Goal: Task Accomplishment & Management: Complete application form

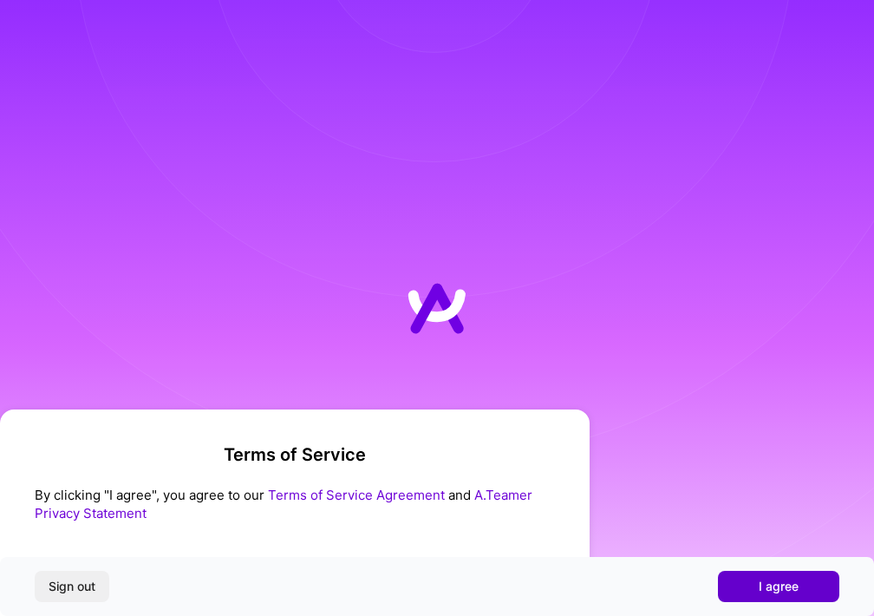
click at [733, 583] on button "I agree" at bounding box center [778, 585] width 121 height 31
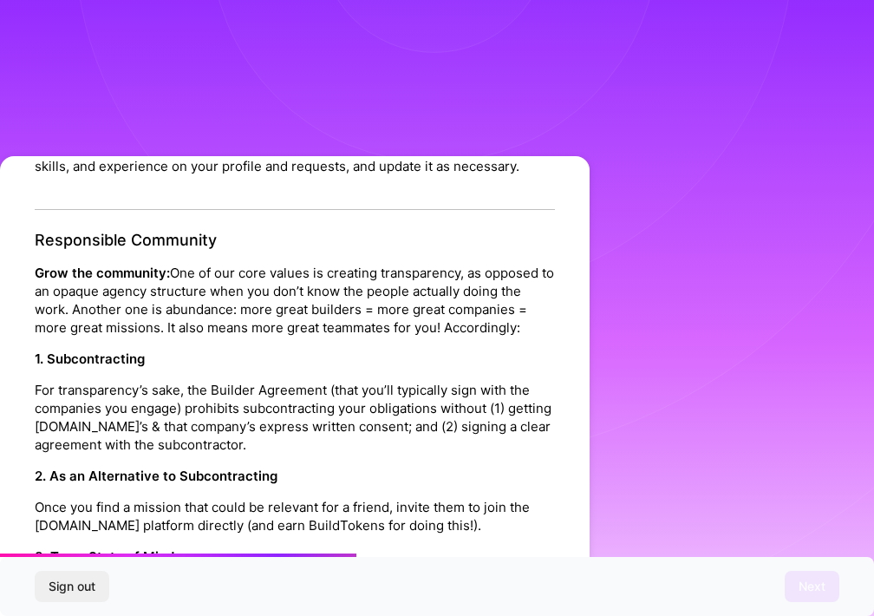
scroll to position [818, 0]
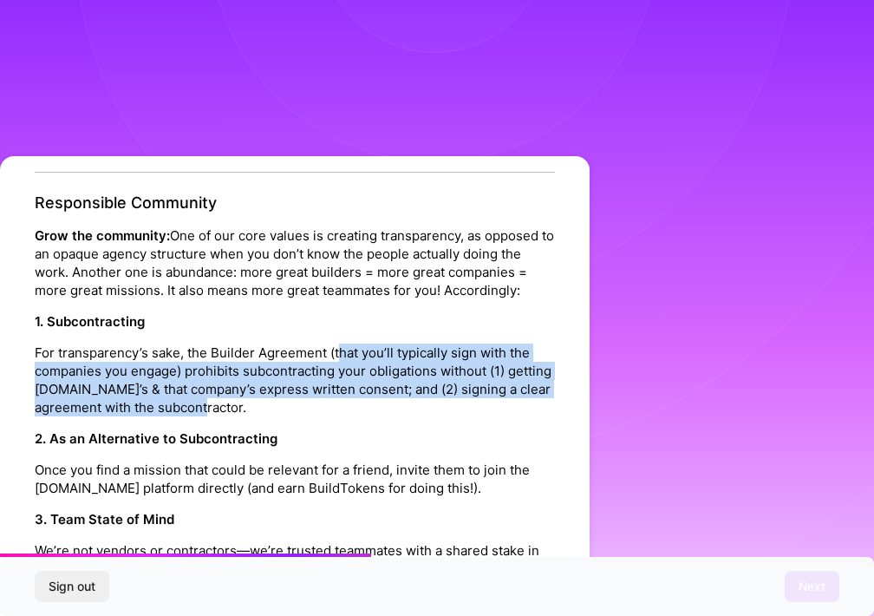
drag, startPoint x: 341, startPoint y: 328, endPoint x: 336, endPoint y: 381, distance: 53.9
click at [336, 381] on p "For transparency’s sake, the Builder Agreement (that you’ll typically sign with…" at bounding box center [295, 379] width 520 height 73
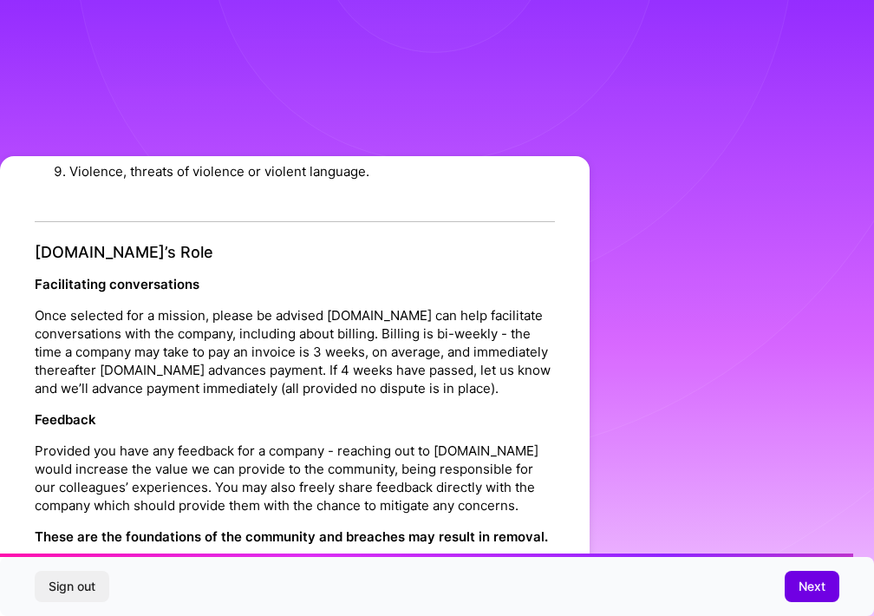
scroll to position [1925, 0]
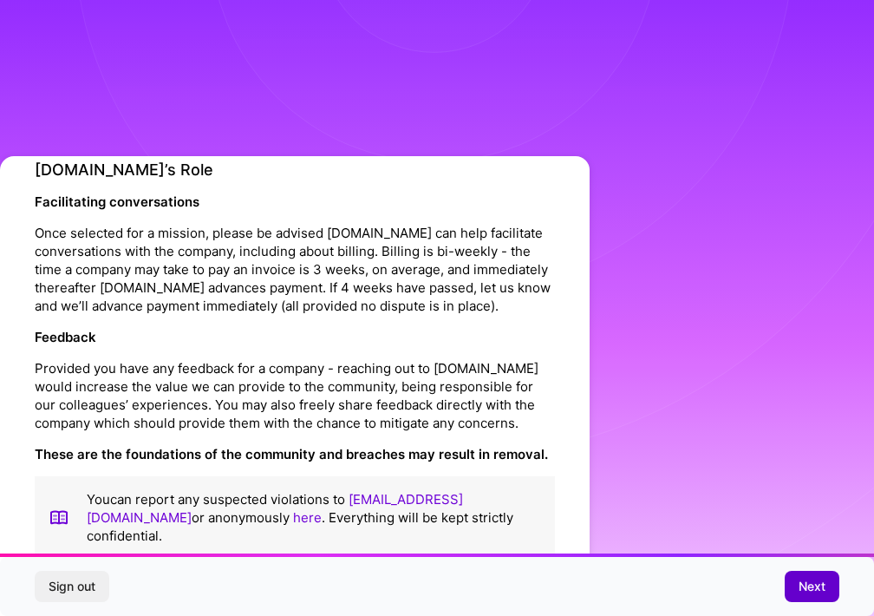
click at [829, 580] on button "Next" at bounding box center [812, 585] width 55 height 31
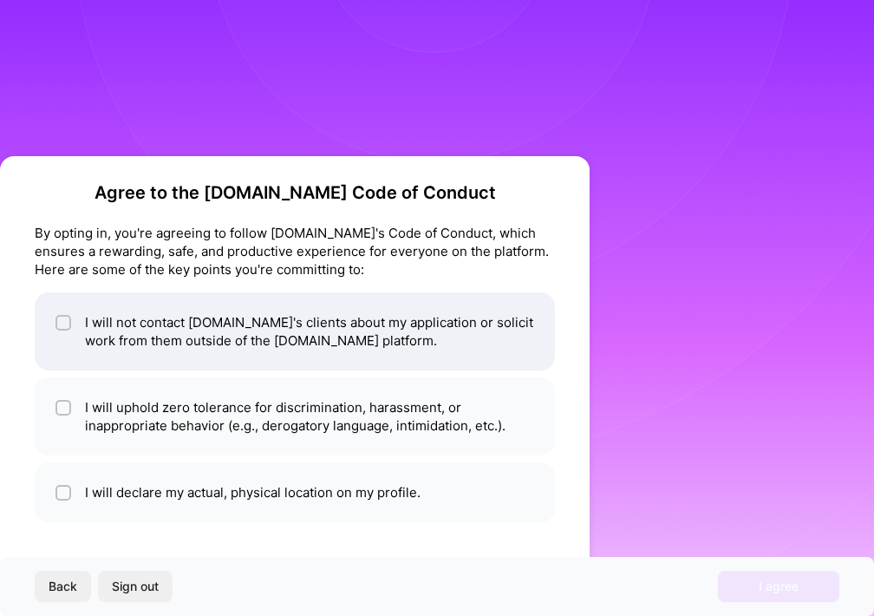
click at [478, 338] on li "I will not contact [DOMAIN_NAME]'s clients about my application or solicit work…" at bounding box center [295, 331] width 520 height 78
checkbox input "true"
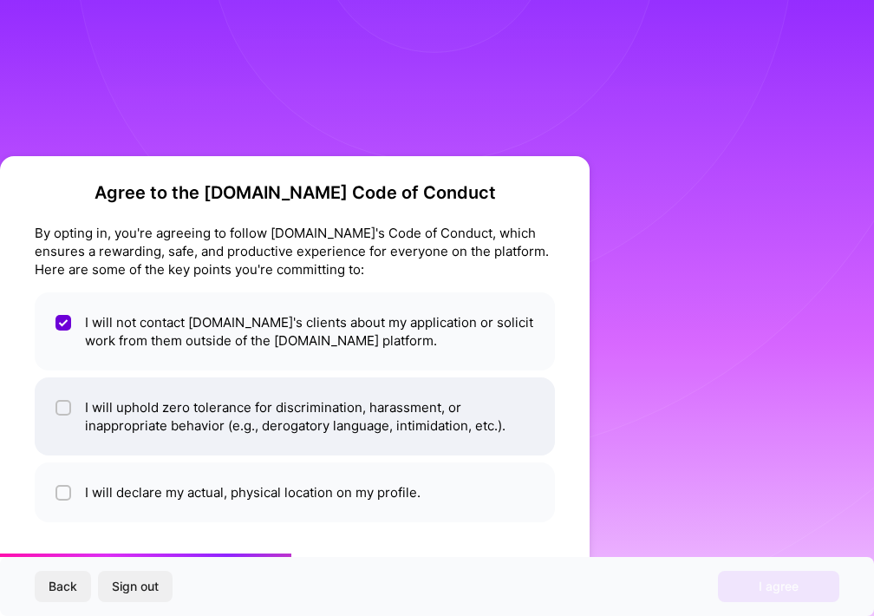
click at [451, 408] on li "I will uphold zero tolerance for discrimination, harassment, or inappropriate b…" at bounding box center [295, 416] width 520 height 78
checkbox input "true"
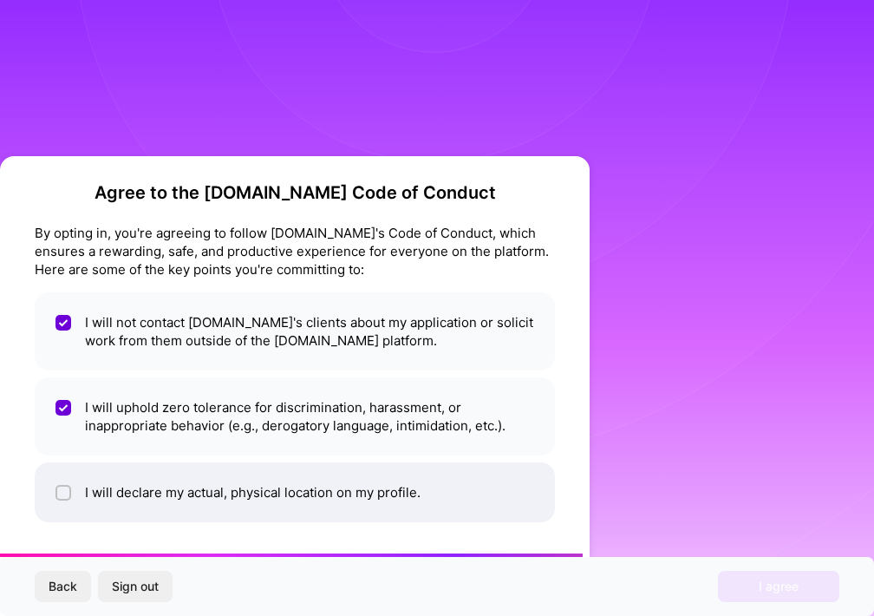
click at [444, 475] on li "I will declare my actual, physical location on my profile." at bounding box center [295, 492] width 520 height 60
checkbox input "true"
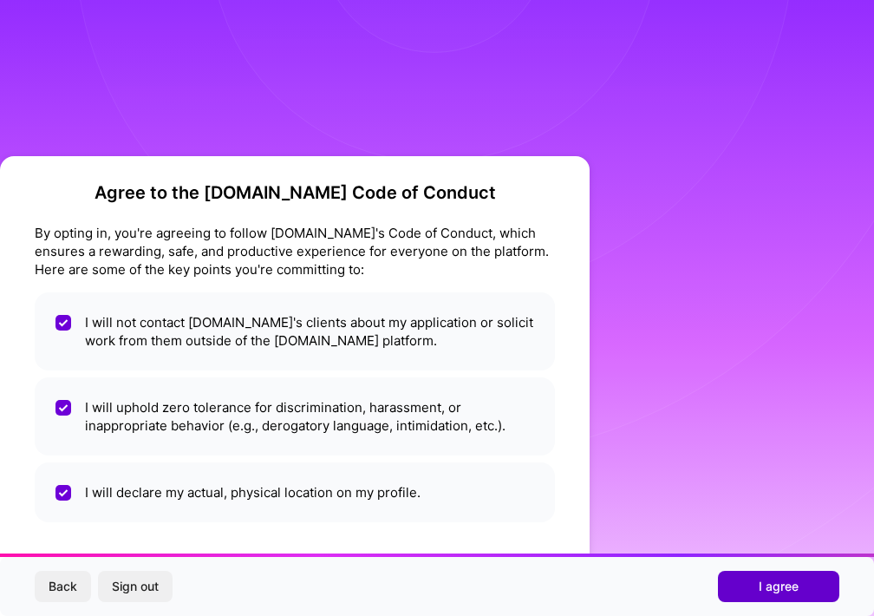
click at [749, 587] on button "I agree" at bounding box center [778, 585] width 121 height 31
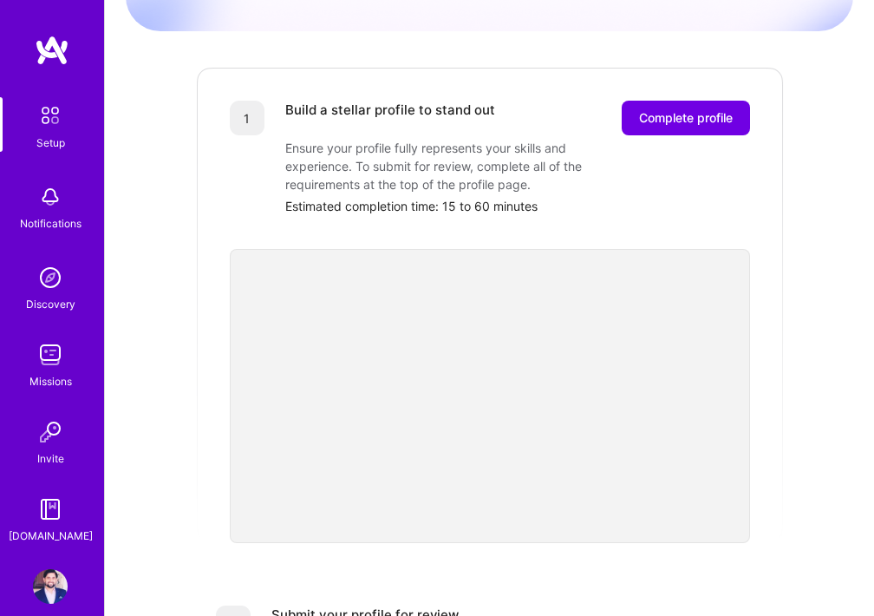
scroll to position [183, 0]
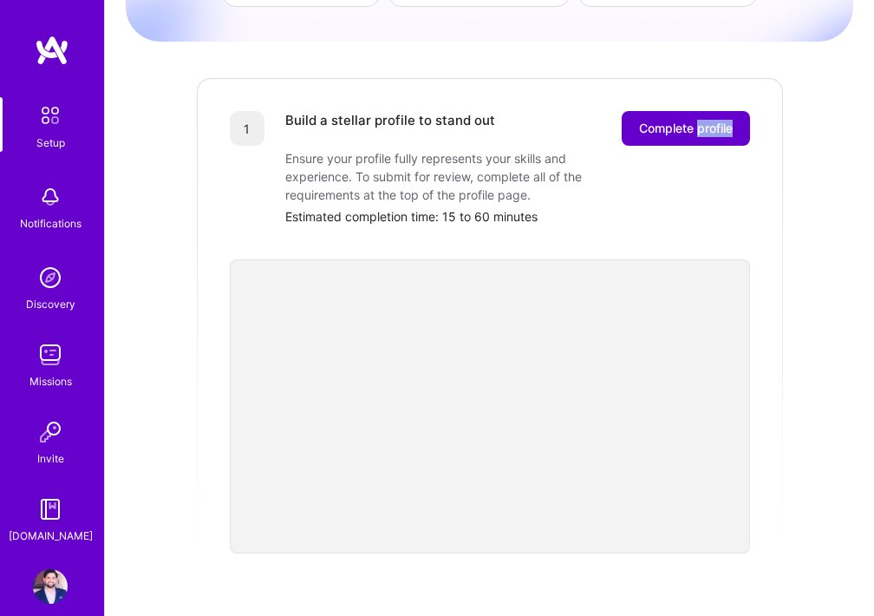
click at [659, 120] on span "Complete profile" at bounding box center [686, 128] width 94 height 17
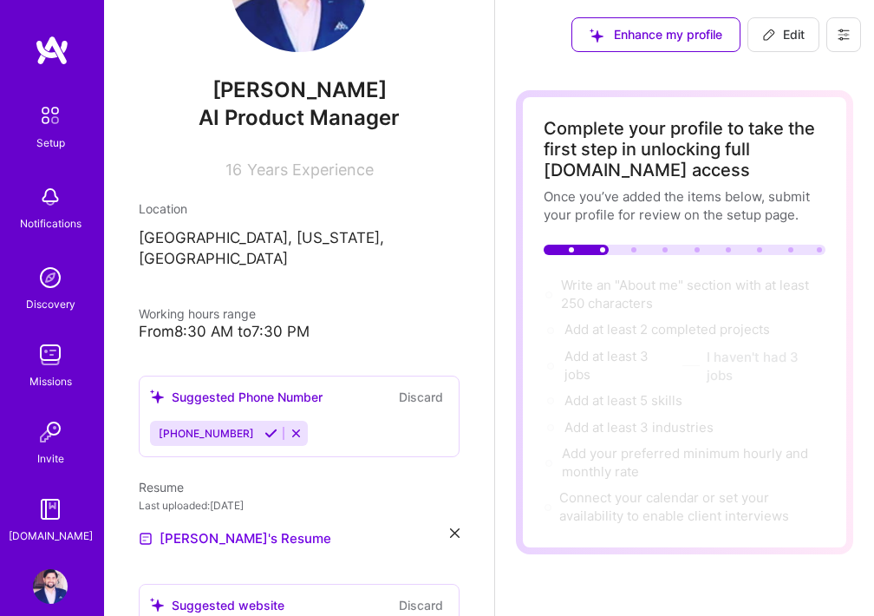
scroll to position [124, 0]
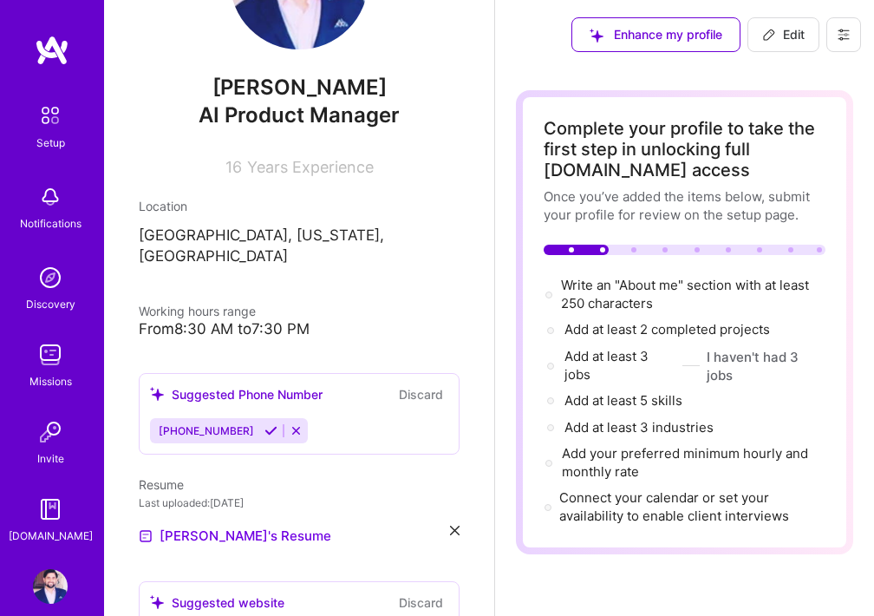
click at [264, 424] on icon at bounding box center [270, 430] width 13 height 13
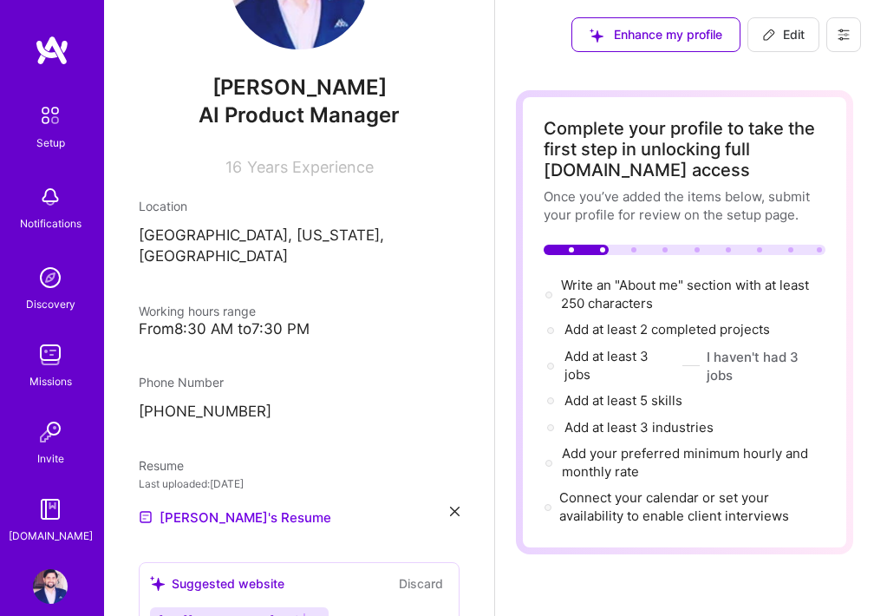
click at [280, 320] on div "From 8:30 AM to 7:30 PM" at bounding box center [299, 329] width 321 height 18
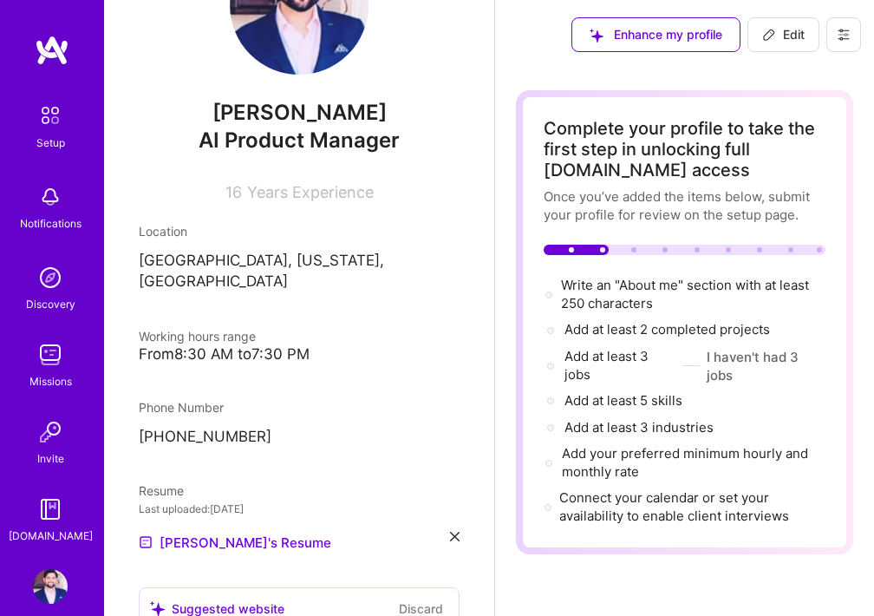
click at [308, 195] on span "Years Experience" at bounding box center [310, 192] width 127 height 18
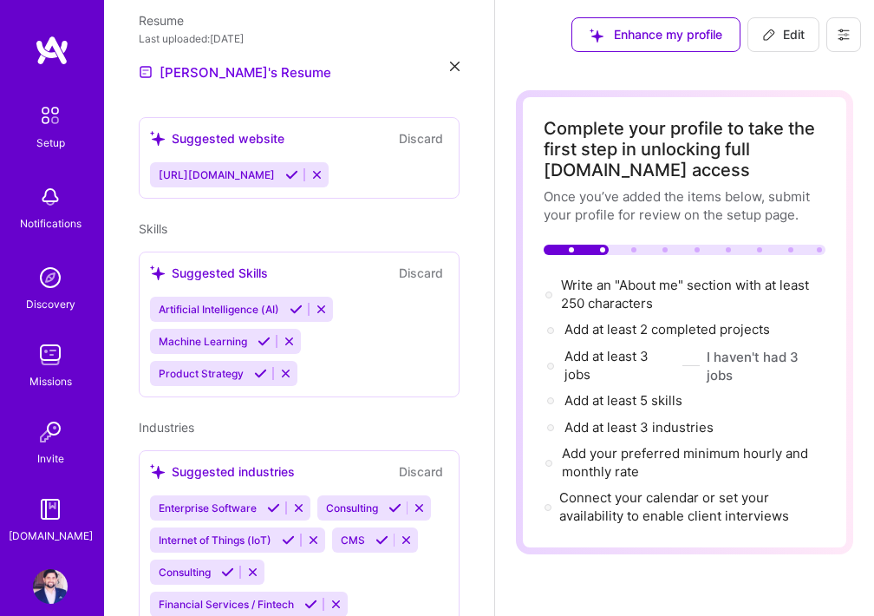
scroll to position [580, 0]
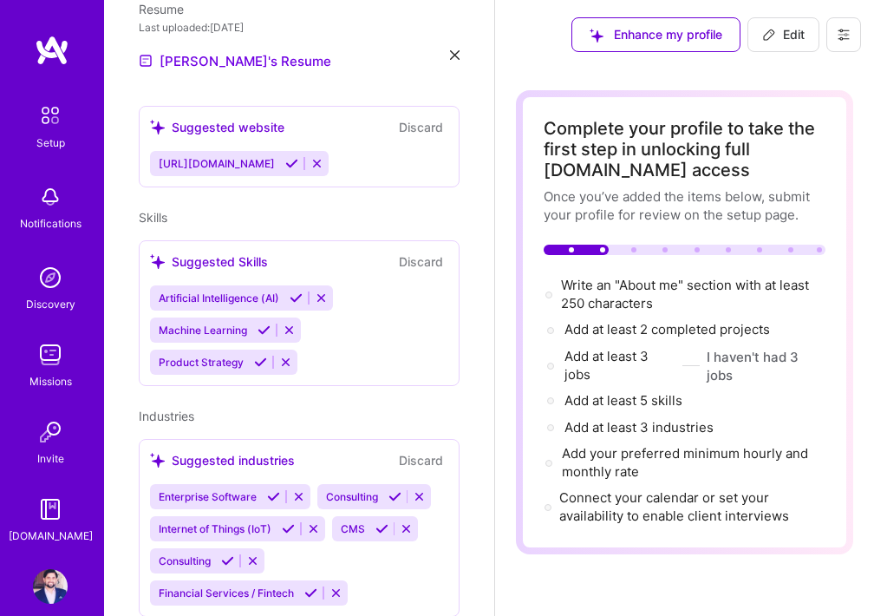
click at [260, 355] on icon at bounding box center [260, 361] width 13 height 13
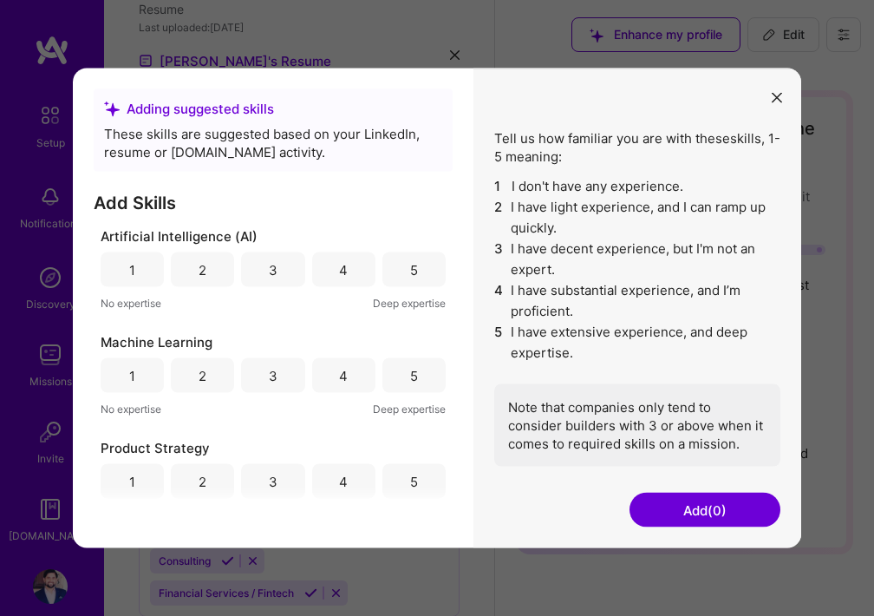
click at [334, 272] on div "4" at bounding box center [343, 269] width 63 height 35
click at [284, 377] on div "3" at bounding box center [272, 375] width 63 height 35
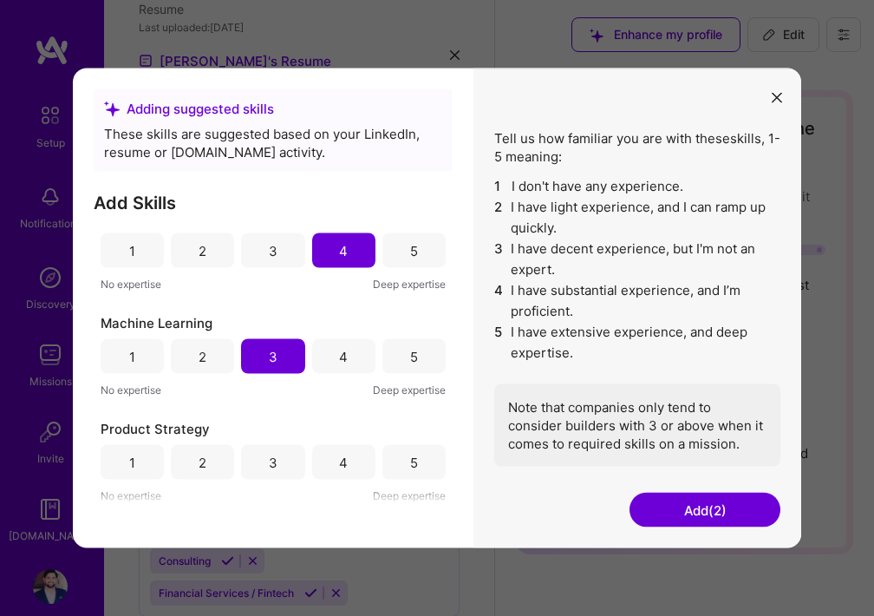
click at [382, 464] on div "5" at bounding box center [413, 462] width 63 height 35
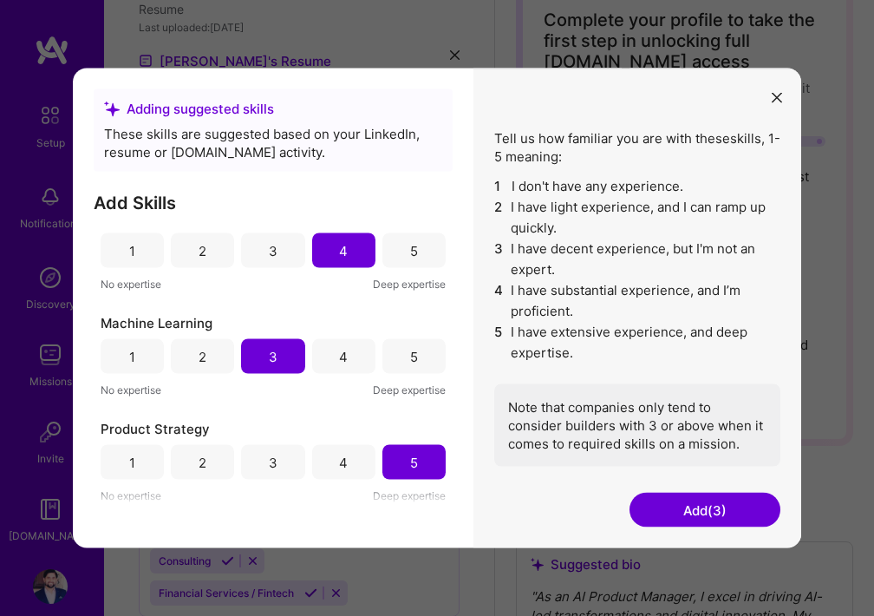
scroll to position [132, 0]
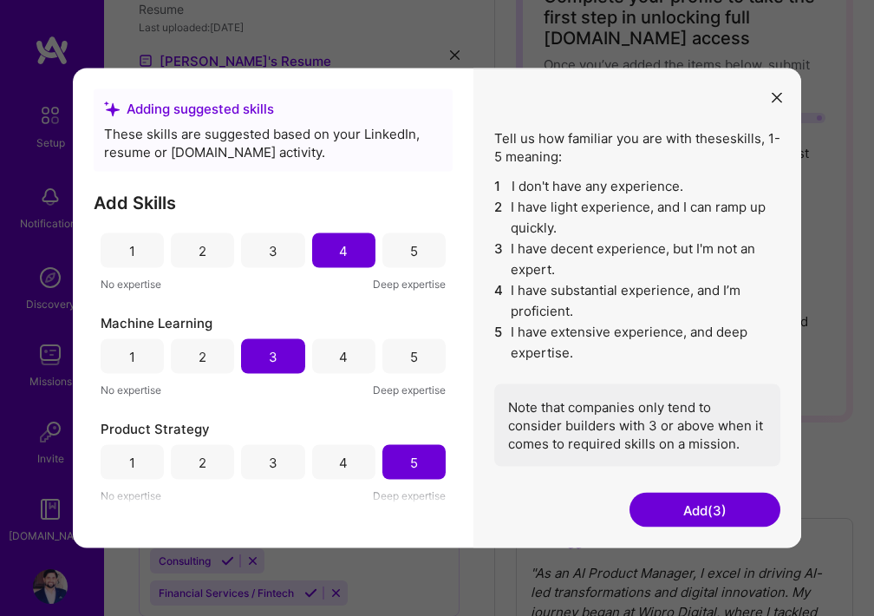
click at [664, 521] on button "Add (3)" at bounding box center [704, 509] width 151 height 35
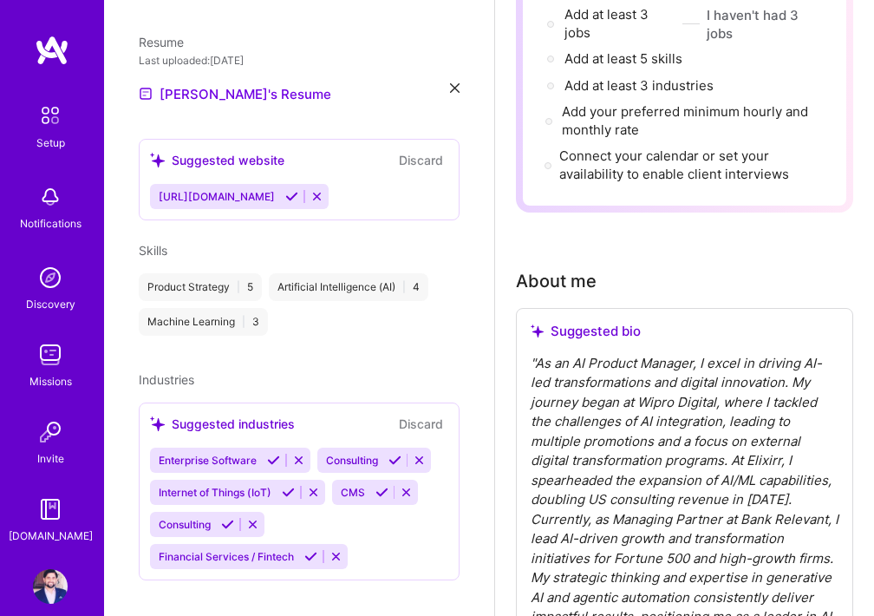
scroll to position [345, 0]
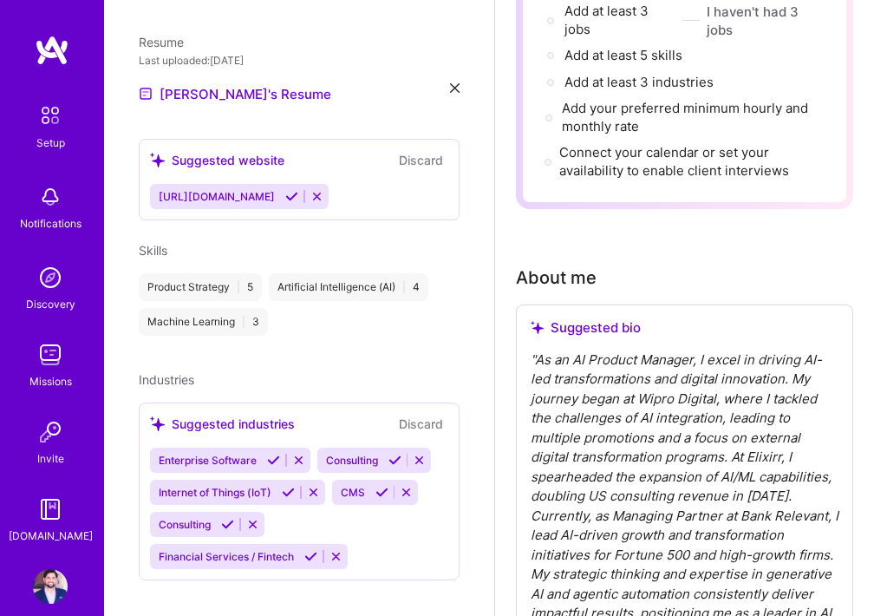
click at [305, 550] on icon at bounding box center [310, 556] width 13 height 13
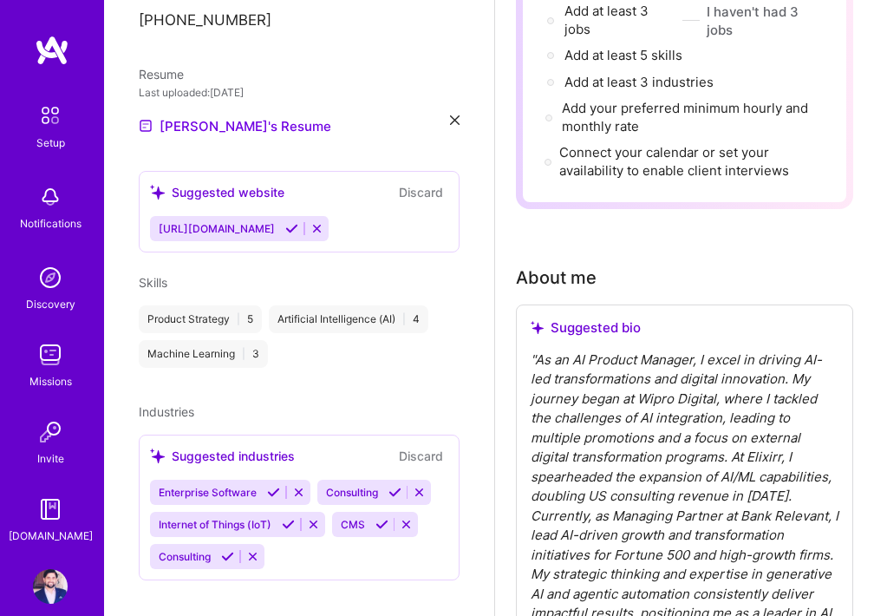
scroll to position [547, 0]
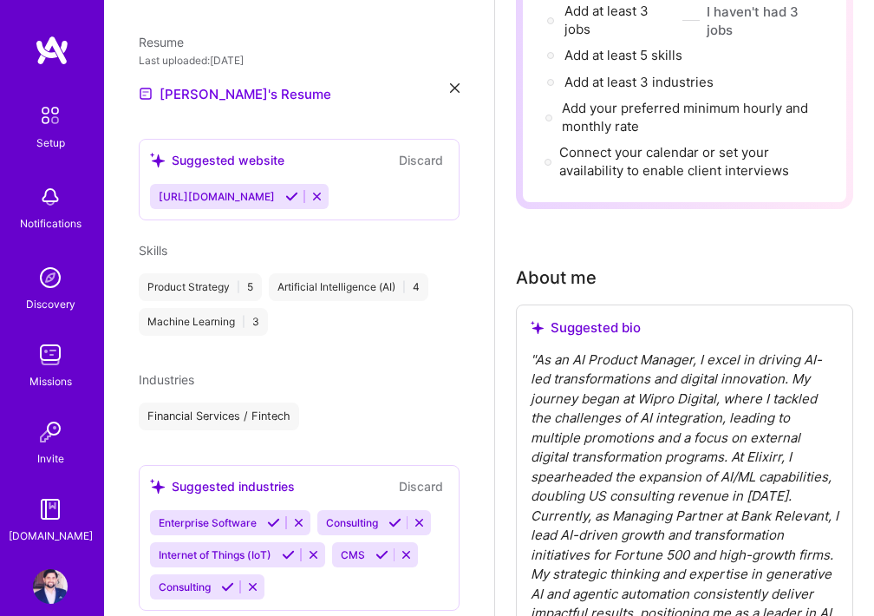
click at [270, 516] on icon at bounding box center [273, 522] width 13 height 13
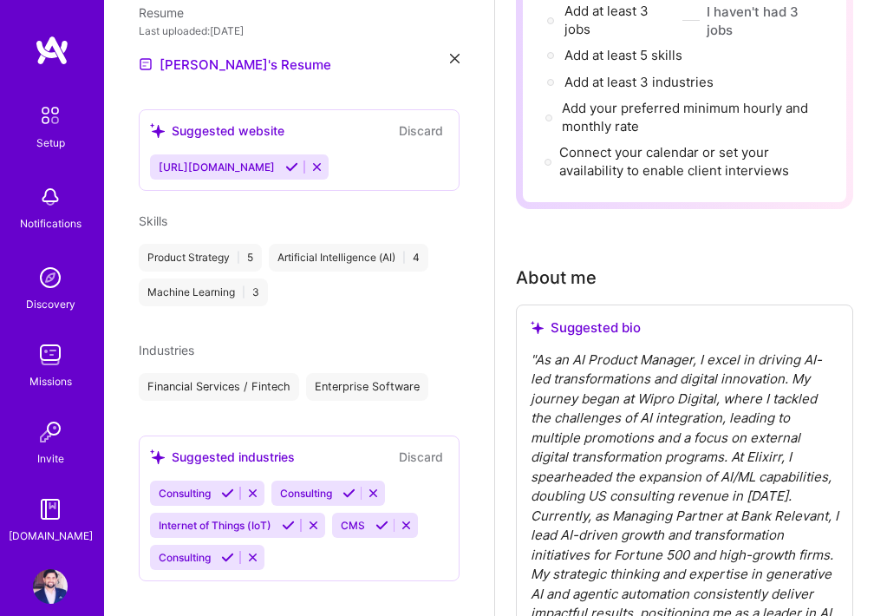
drag, startPoint x: 257, startPoint y: 532, endPoint x: 296, endPoint y: 539, distance: 39.6
click at [296, 539] on div "Consulting Consulting Internet of Things (IoT) CMS Consulting" at bounding box center [299, 524] width 298 height 89
click at [227, 486] on icon at bounding box center [227, 492] width 13 height 13
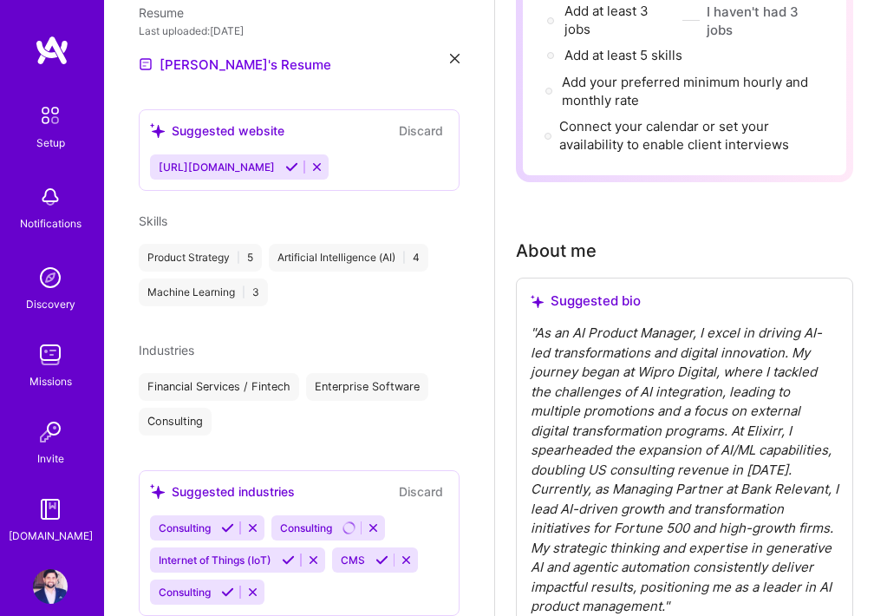
click at [253, 521] on icon at bounding box center [252, 527] width 13 height 13
click at [315, 553] on icon at bounding box center [313, 559] width 13 height 13
click at [231, 552] on button at bounding box center [224, 559] width 23 height 15
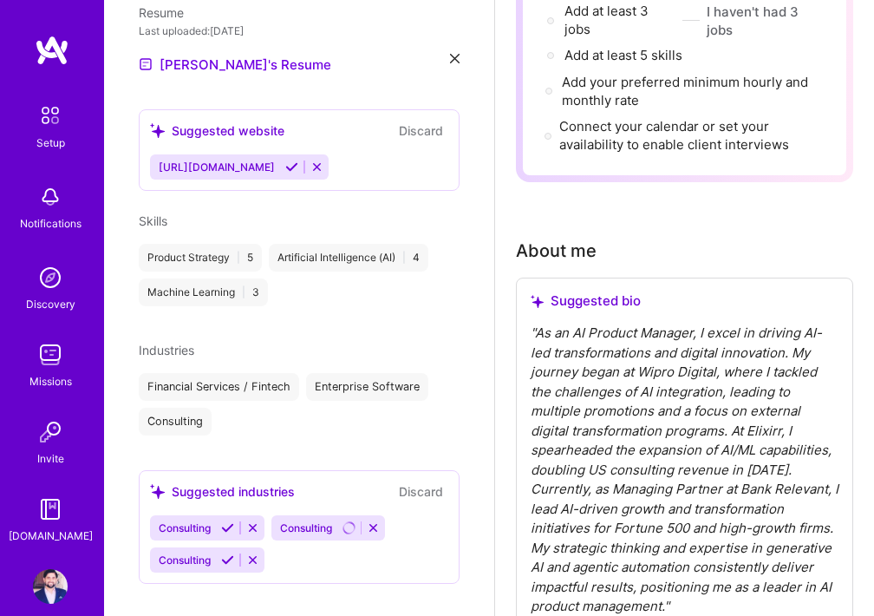
click at [259, 516] on div "Consulting" at bounding box center [207, 527] width 114 height 25
click at [258, 521] on icon at bounding box center [252, 527] width 13 height 13
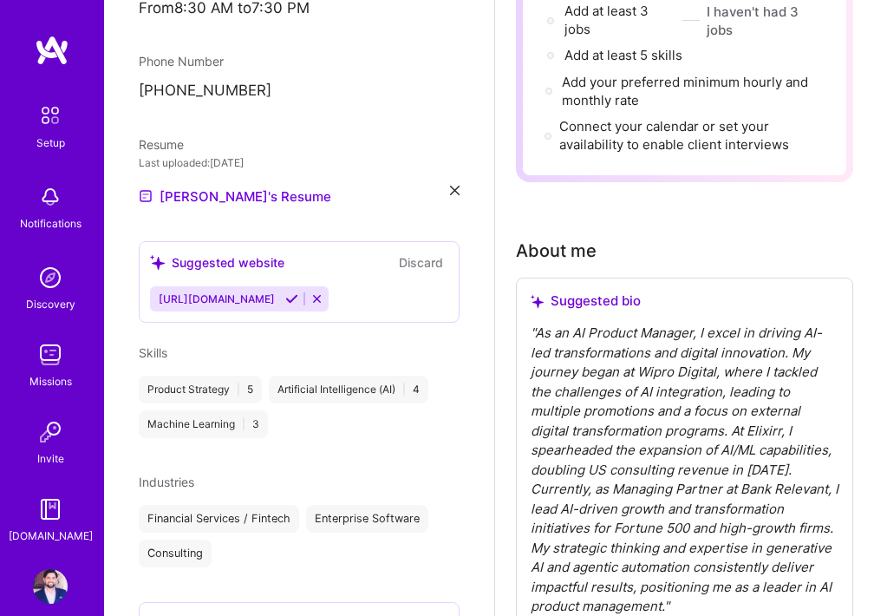
scroll to position [547, 0]
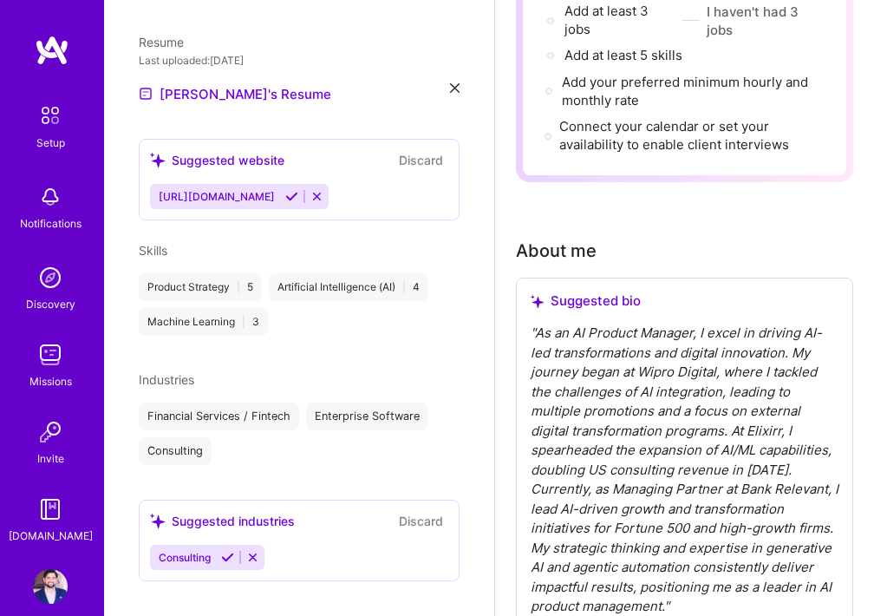
click at [258, 551] on icon at bounding box center [252, 557] width 13 height 13
click at [319, 544] on div "Consulting" at bounding box center [299, 556] width 298 height 25
click at [255, 551] on icon at bounding box center [252, 557] width 13 height 13
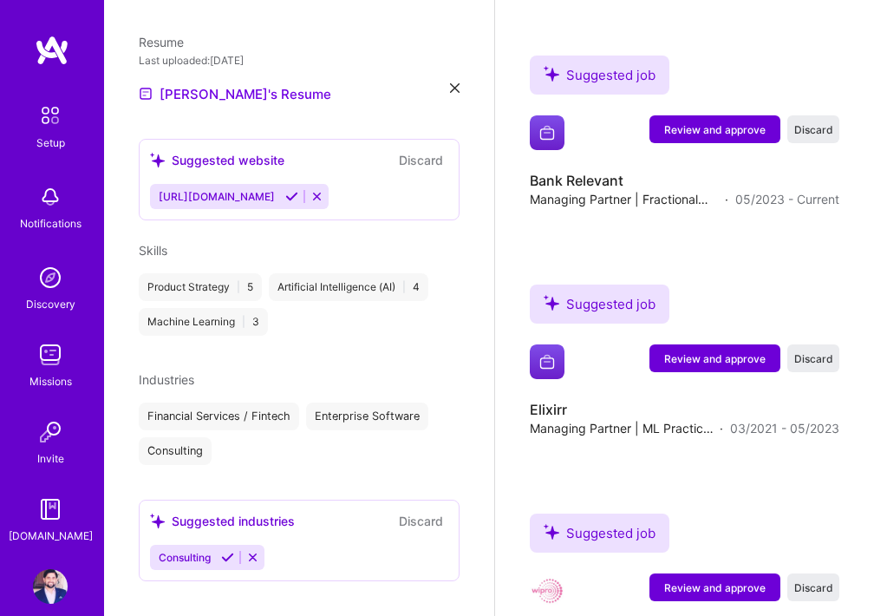
scroll to position [2163, 0]
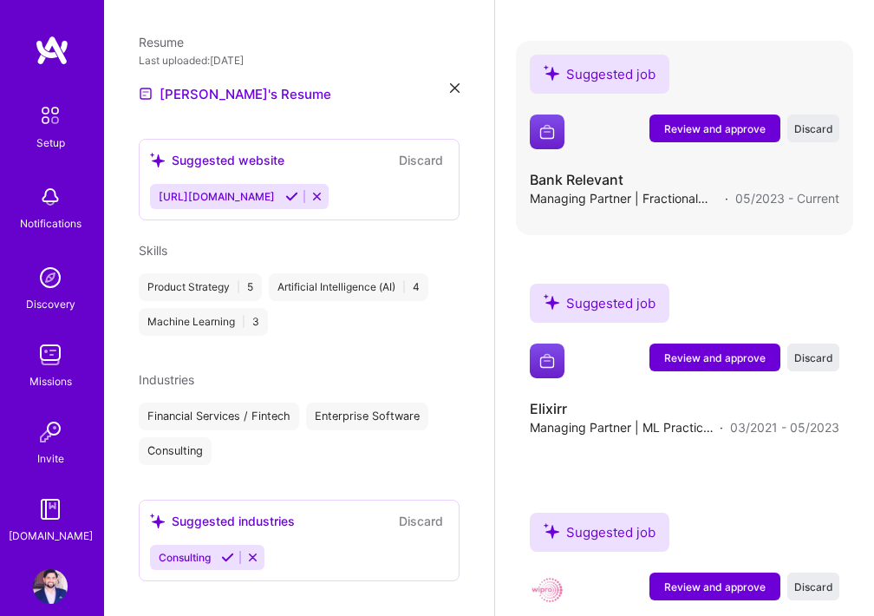
click at [713, 135] on span "Review and approve" at bounding box center [714, 128] width 101 height 15
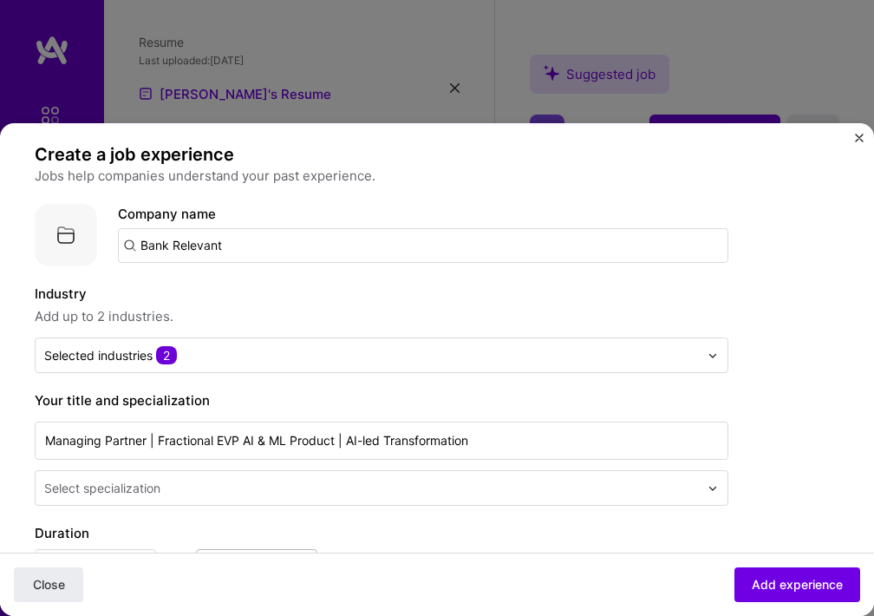
scroll to position [107, 0]
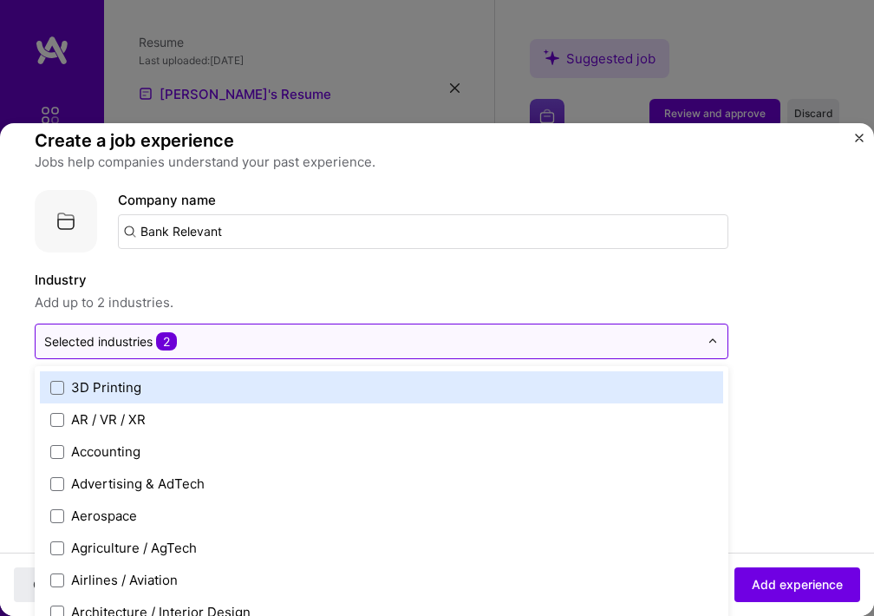
click at [637, 348] on input "text" at bounding box center [371, 341] width 655 height 18
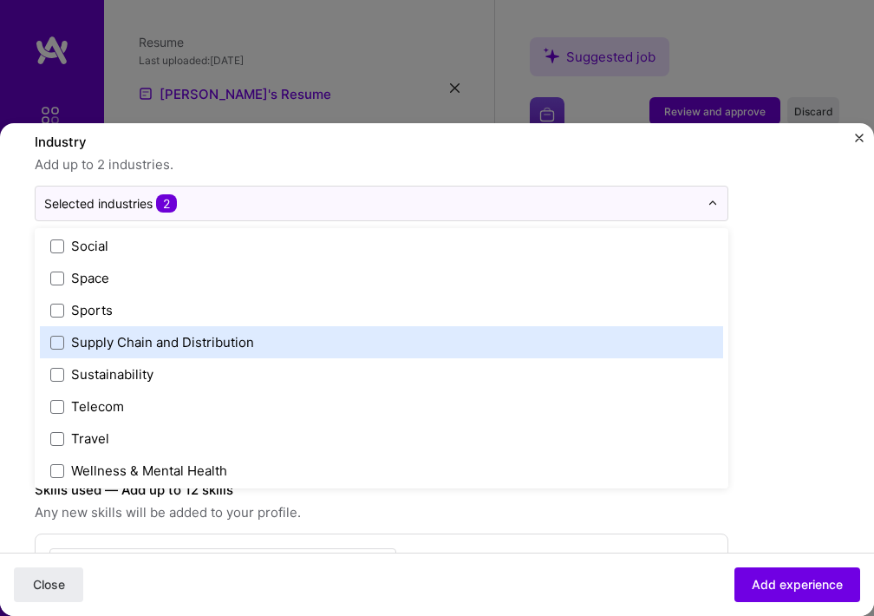
scroll to position [3600, 0]
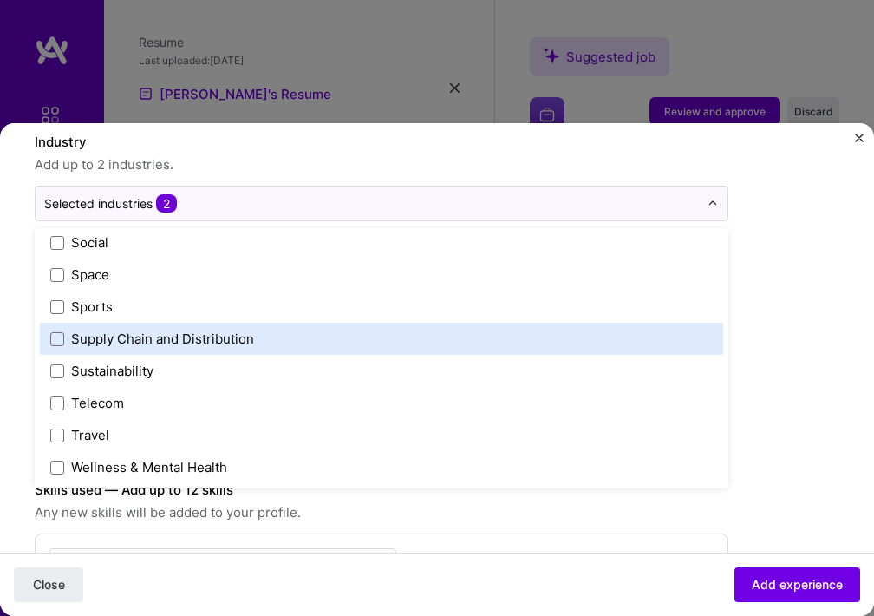
click at [605, 347] on label "Supply Chain and Distribution" at bounding box center [381, 338] width 662 height 18
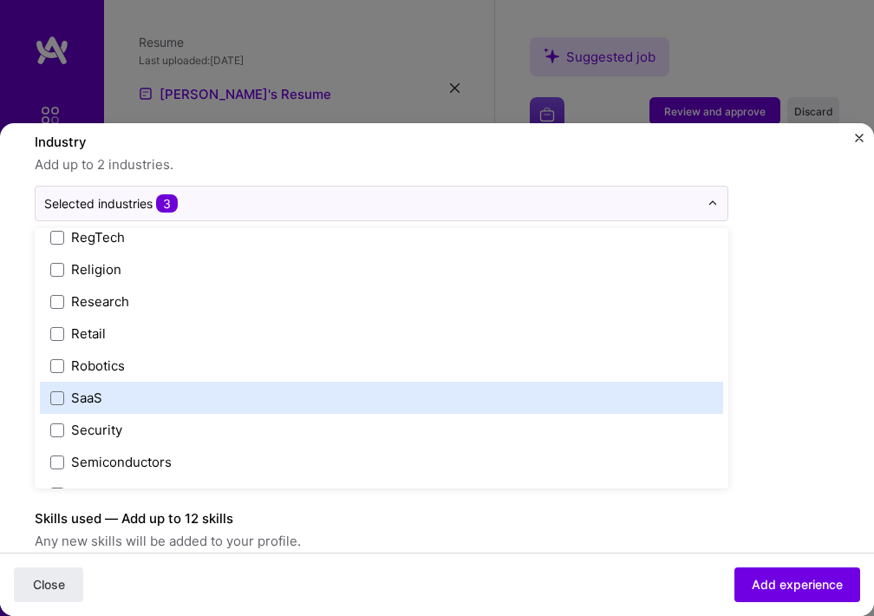
scroll to position [3306, 0]
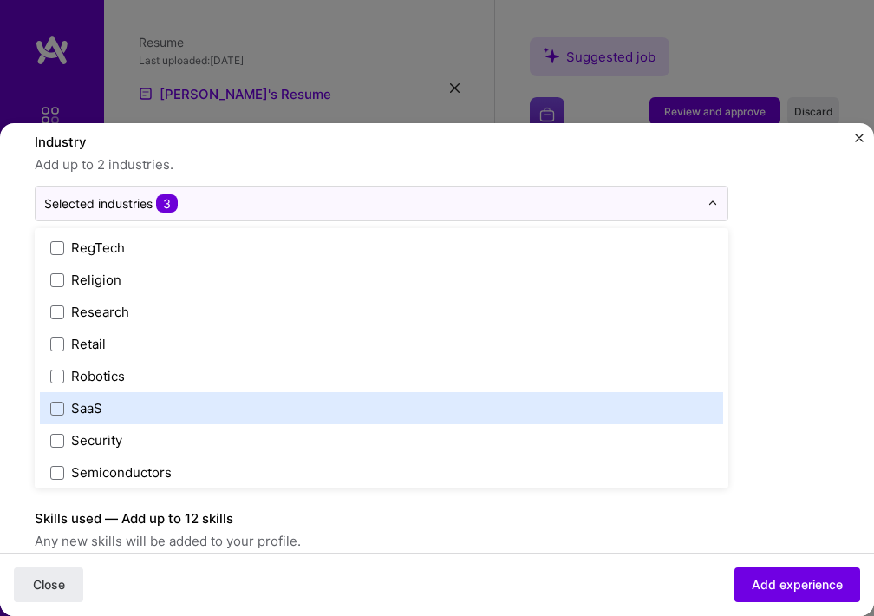
click at [574, 421] on div "SaaS" at bounding box center [381, 408] width 683 height 32
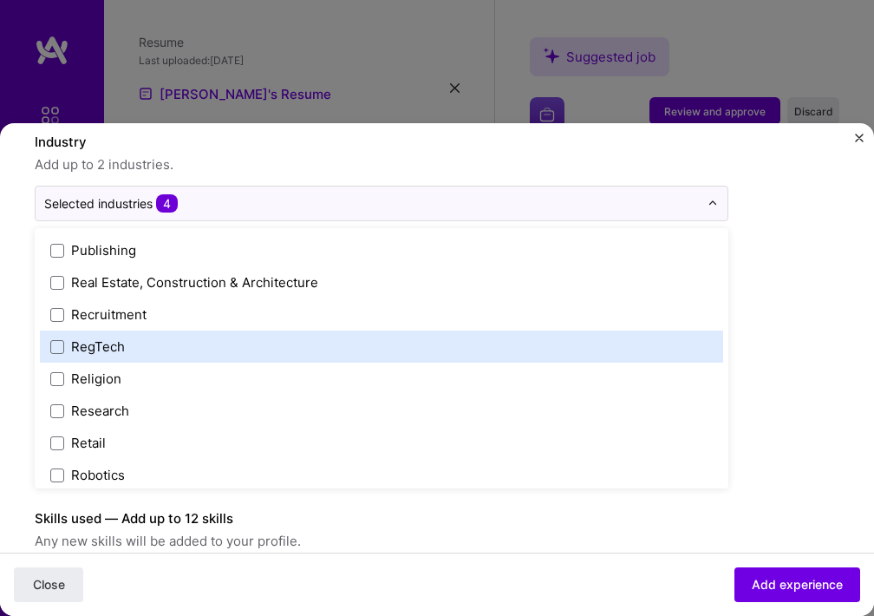
scroll to position [3212, 0]
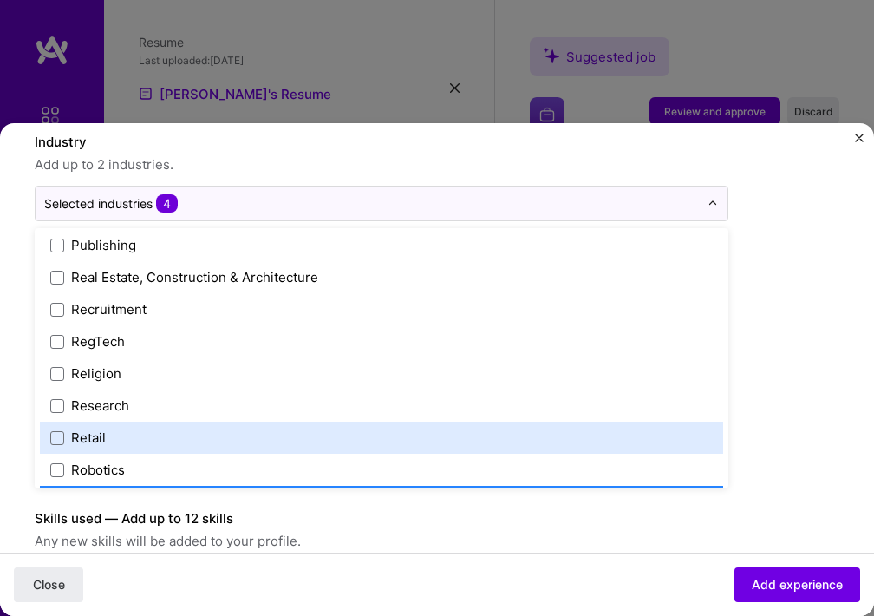
click at [550, 428] on label "Retail" at bounding box center [381, 437] width 662 height 18
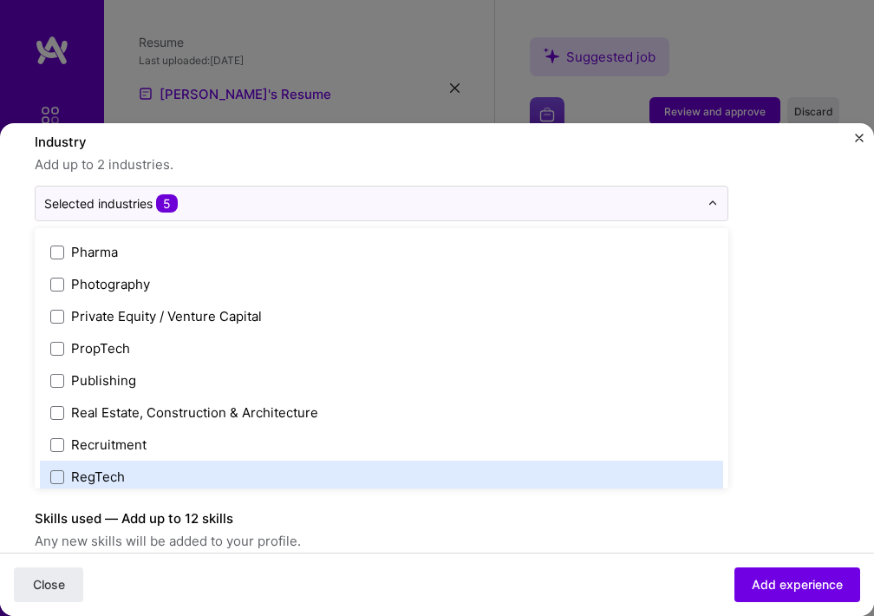
scroll to position [3074, 0]
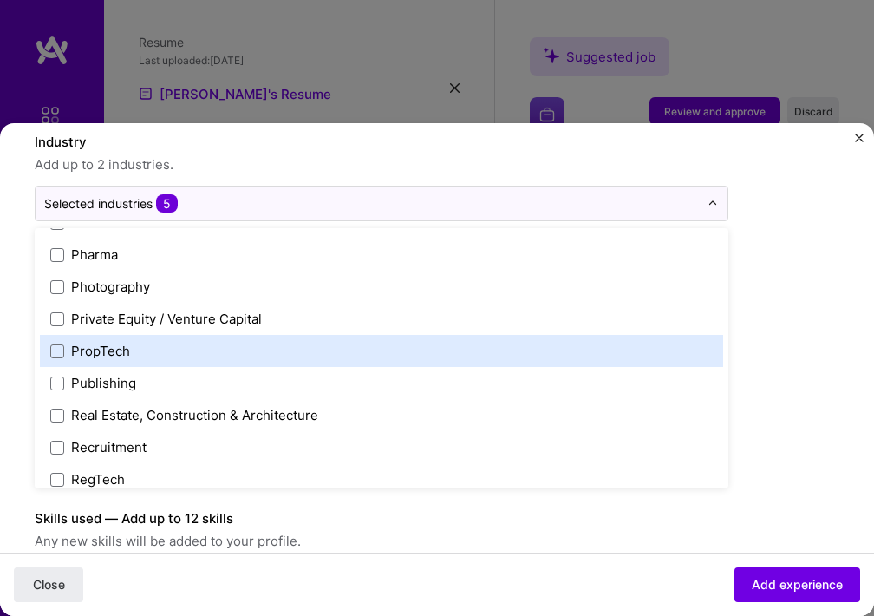
click at [545, 361] on div "PropTech" at bounding box center [381, 351] width 683 height 32
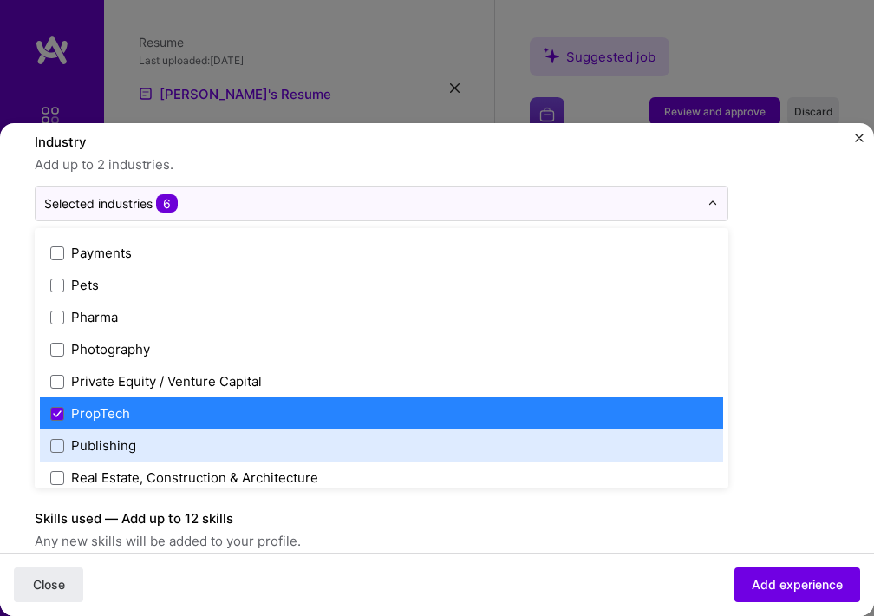
scroll to position [3004, 0]
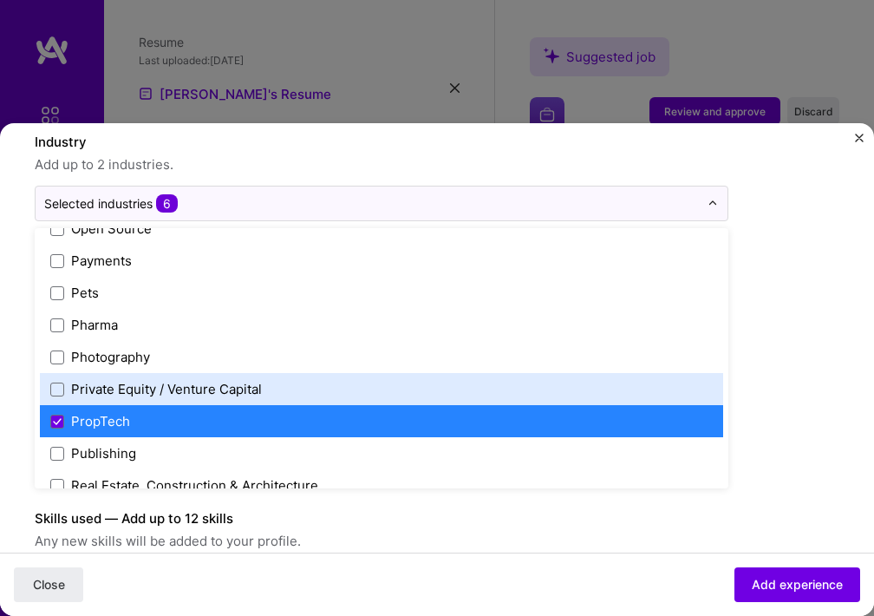
click at [541, 384] on label "Private Equity / Venture Capital" at bounding box center [381, 389] width 662 height 18
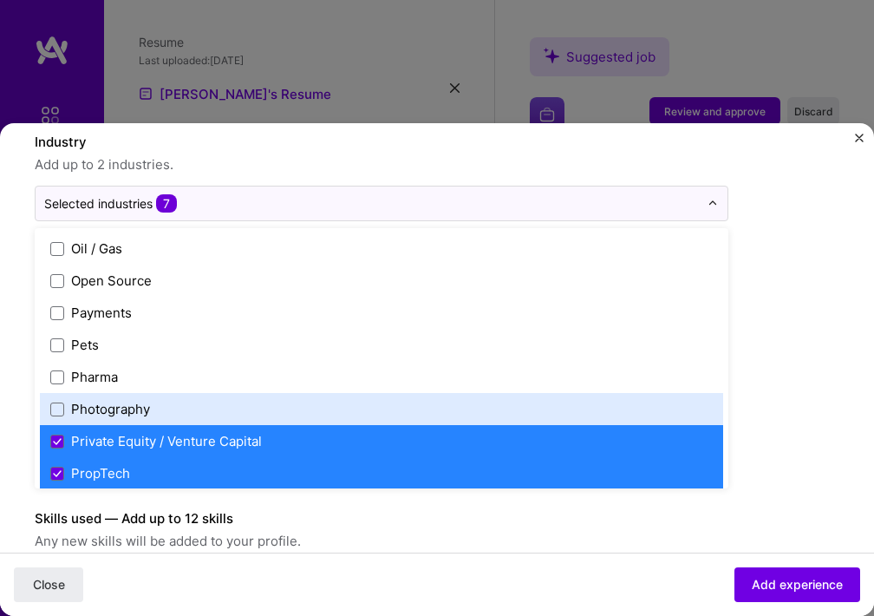
scroll to position [2950, 0]
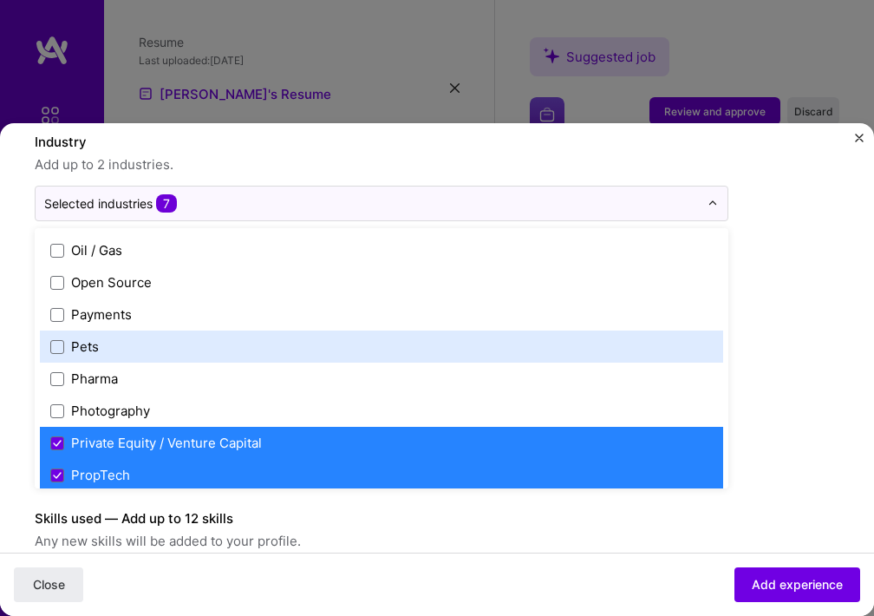
click at [548, 346] on label "Pets" at bounding box center [381, 346] width 662 height 18
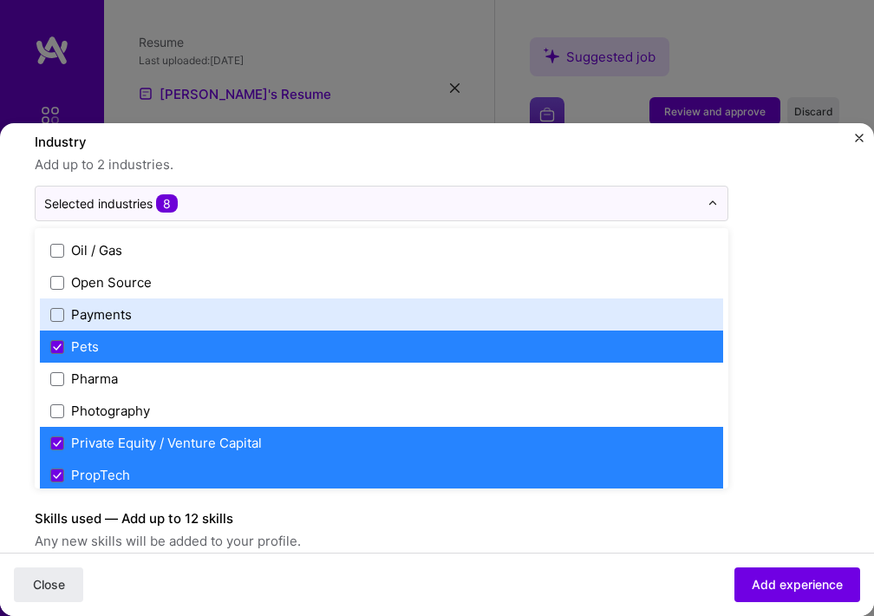
click at [548, 327] on div "Payments" at bounding box center [381, 314] width 683 height 32
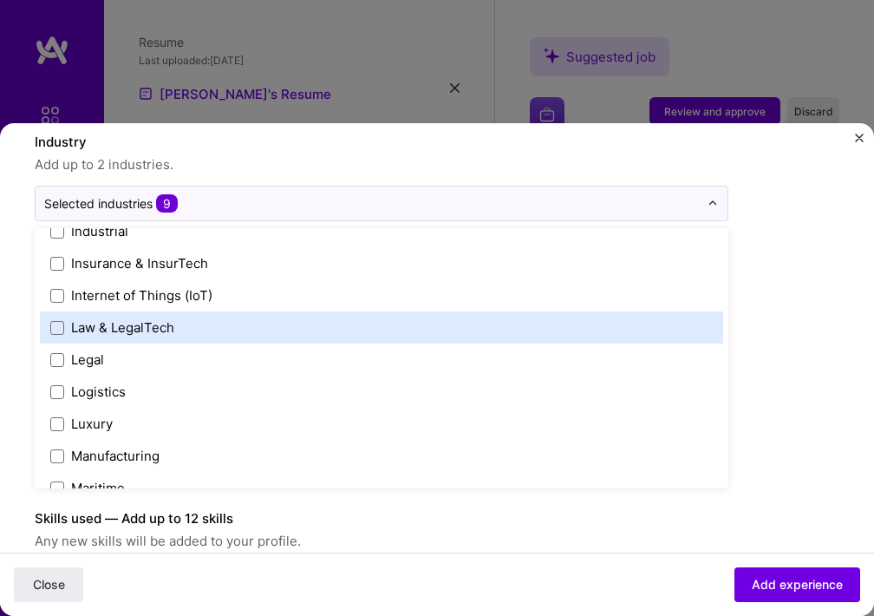
scroll to position [2279, 0]
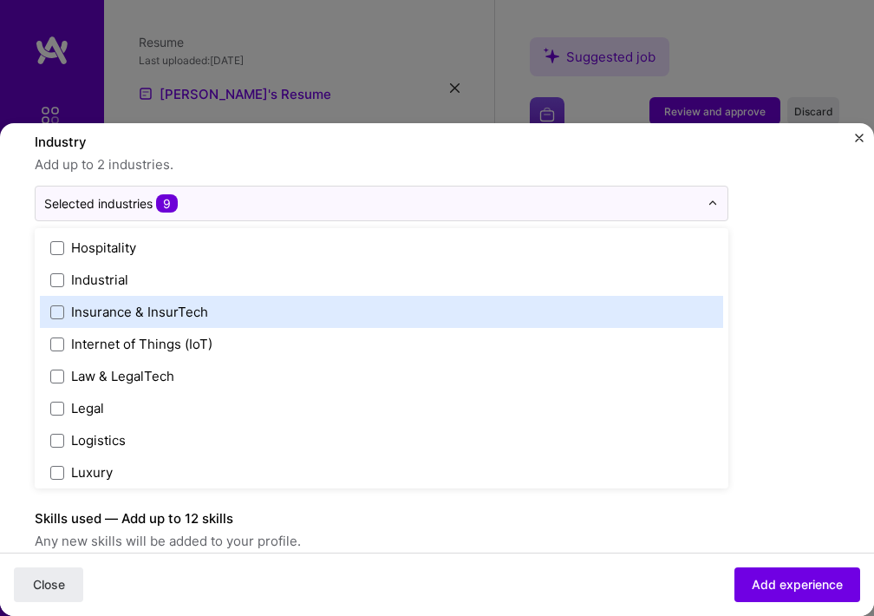
click at [541, 307] on label "Insurance & InsurTech" at bounding box center [381, 312] width 662 height 18
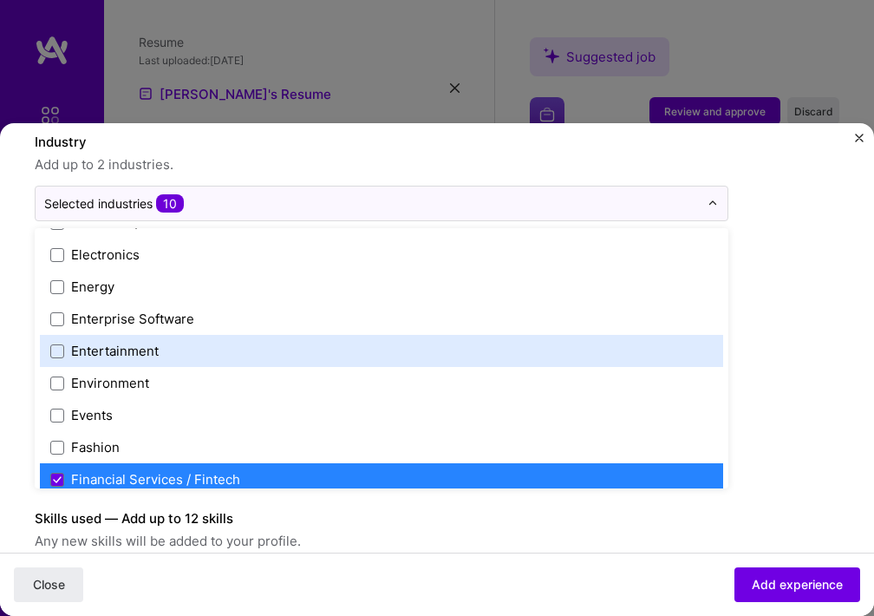
scroll to position [1589, 0]
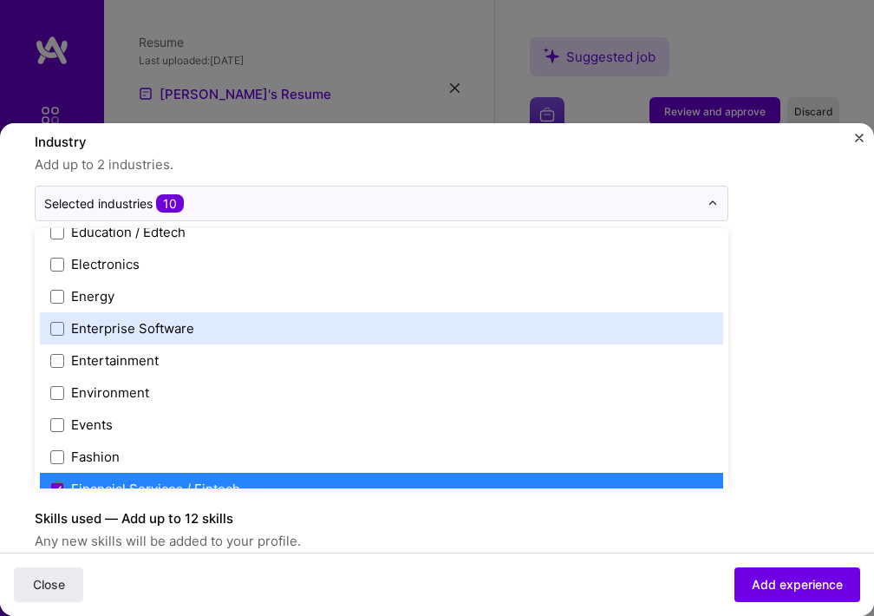
click at [528, 340] on div "Enterprise Software" at bounding box center [381, 328] width 683 height 32
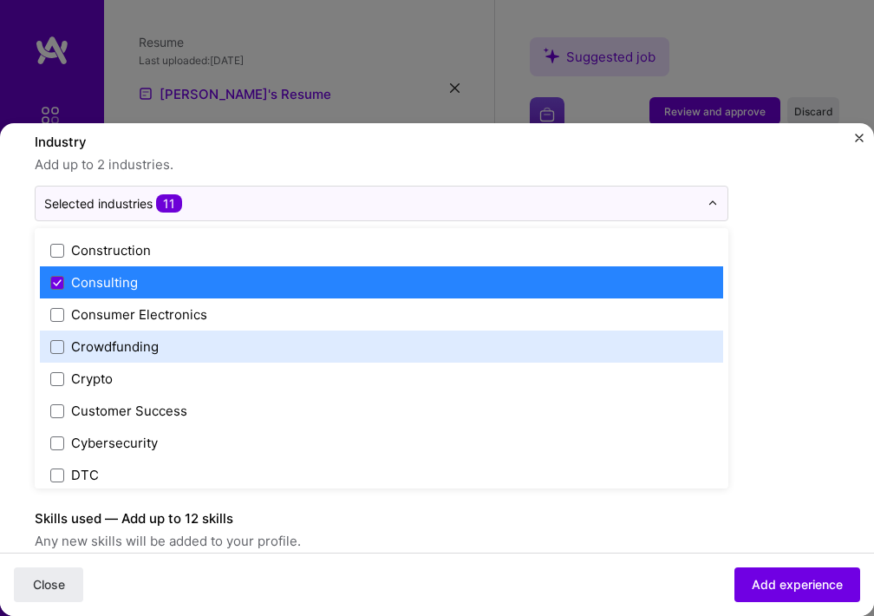
scroll to position [1117, 0]
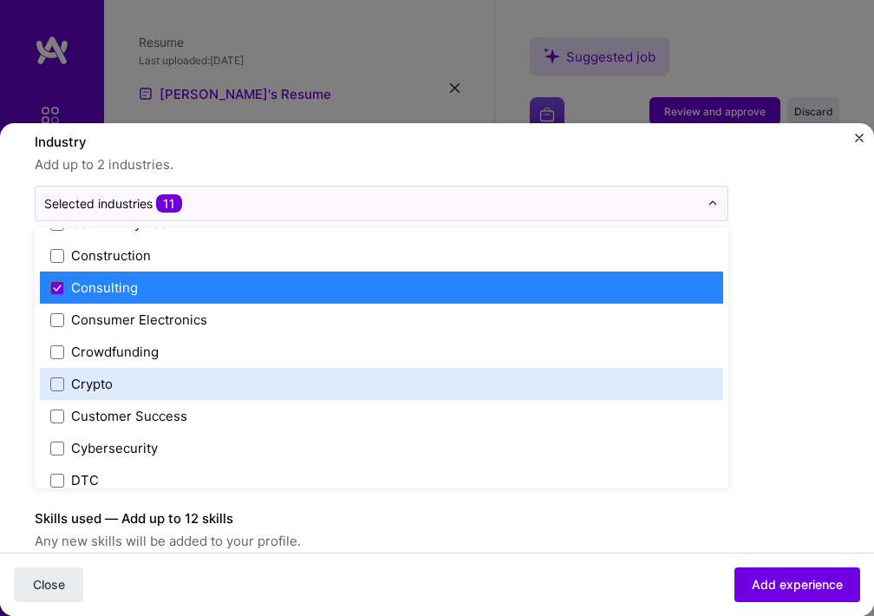
click at [517, 381] on label "Crypto" at bounding box center [381, 384] width 662 height 18
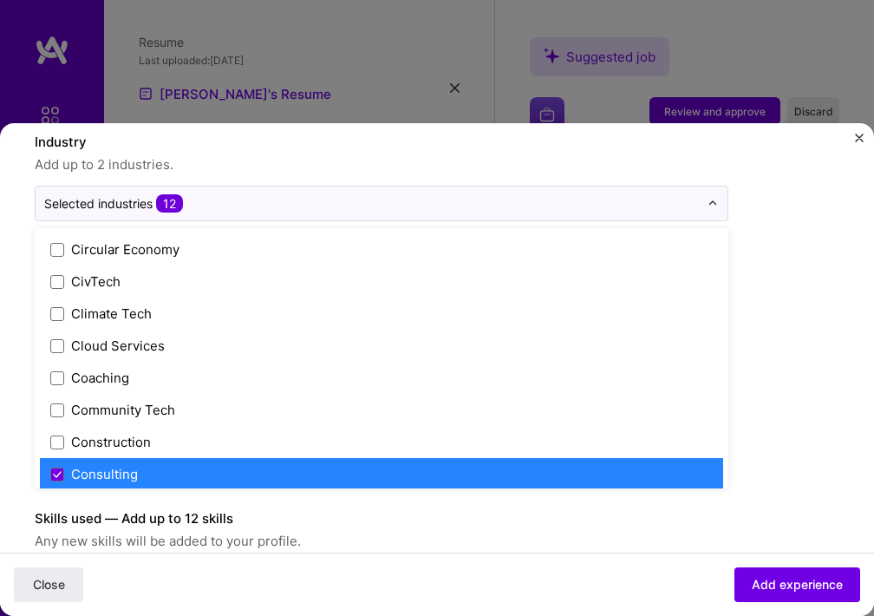
scroll to position [926, 0]
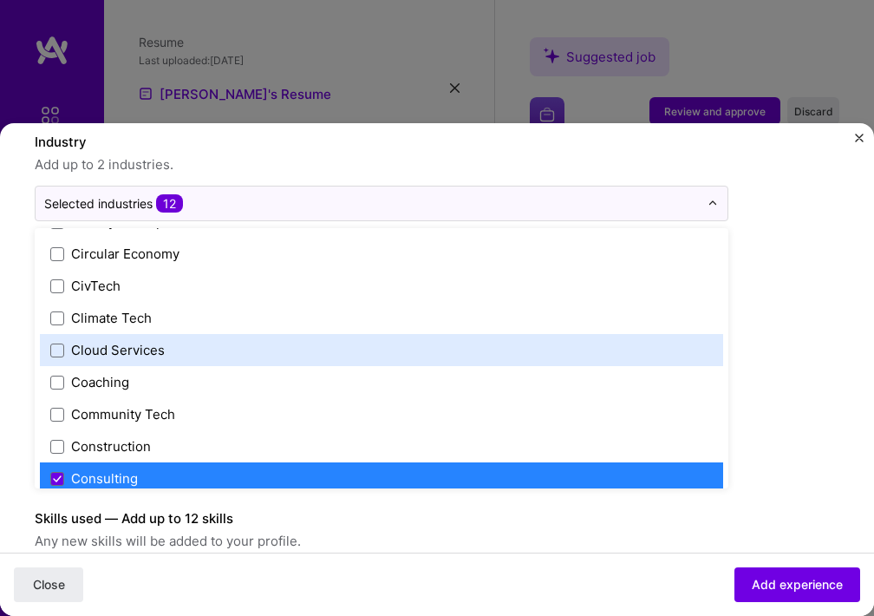
click at [522, 345] on label "Cloud Services" at bounding box center [381, 350] width 662 height 18
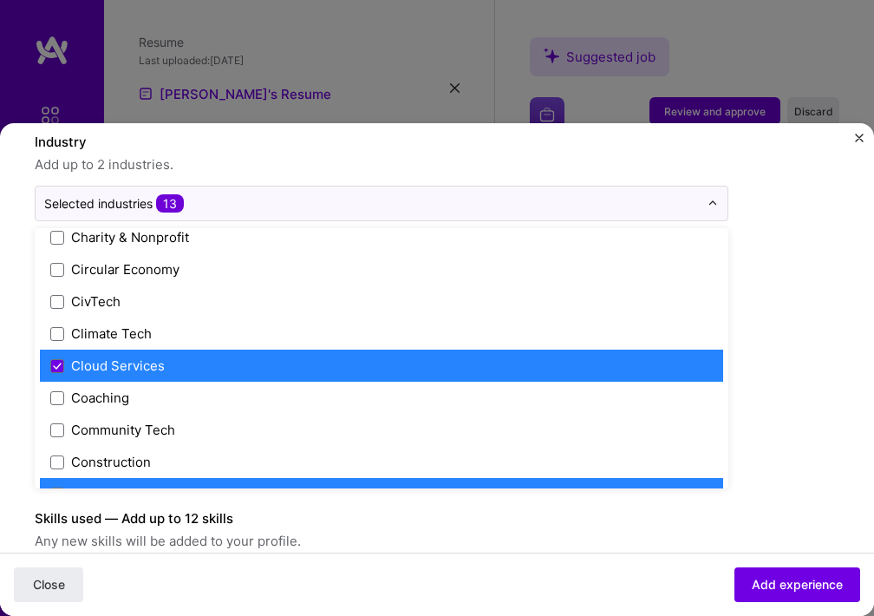
scroll to position [902, 0]
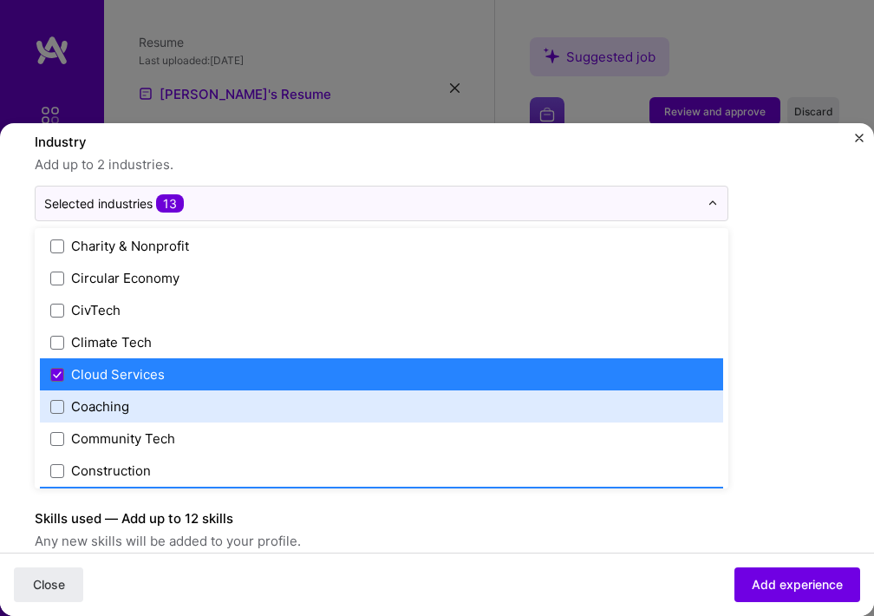
click at [503, 393] on div "Coaching" at bounding box center [381, 406] width 683 height 32
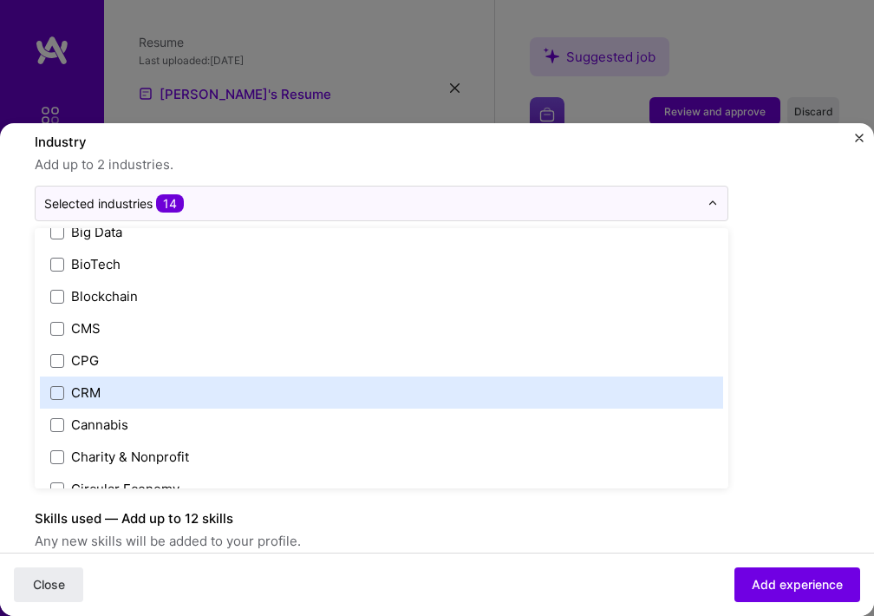
scroll to position [681, 0]
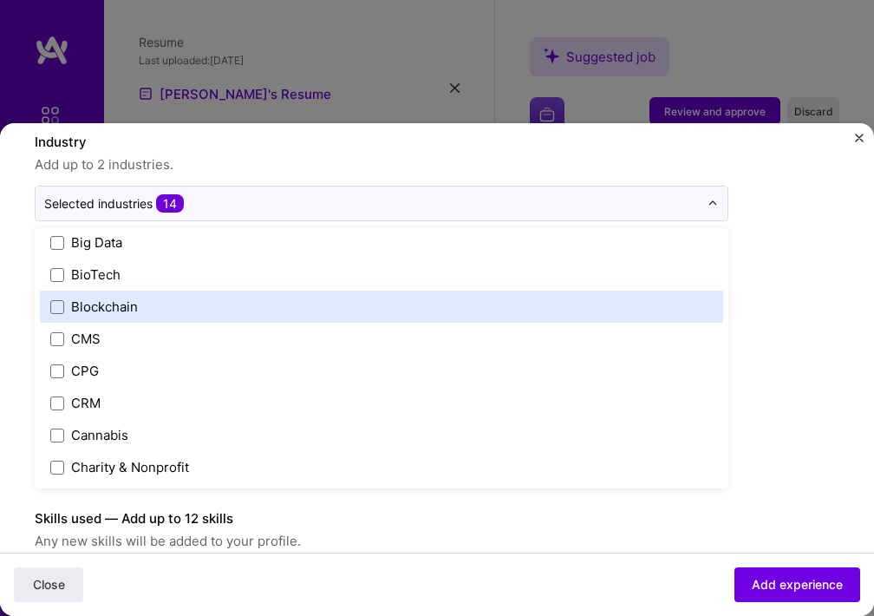
click at [512, 303] on label "Blockchain" at bounding box center [381, 306] width 662 height 18
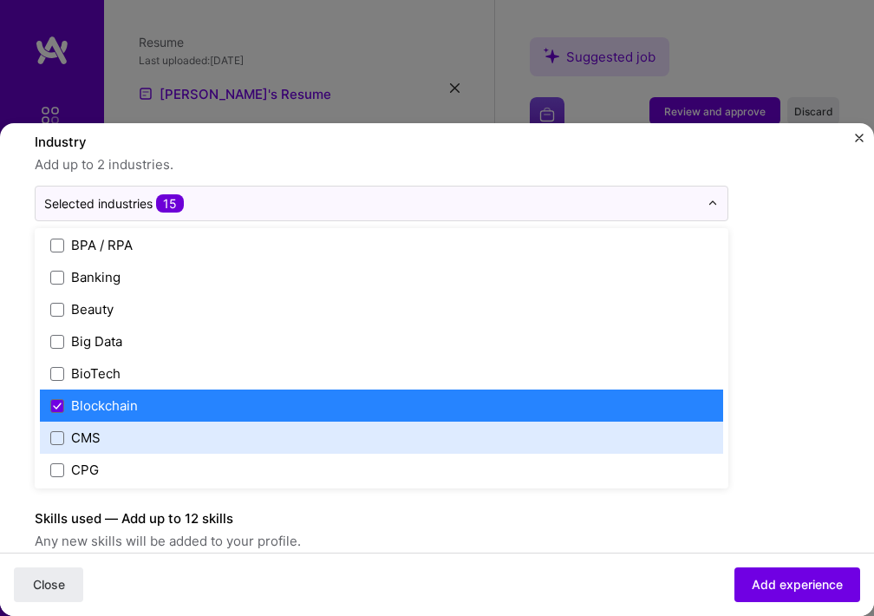
scroll to position [577, 0]
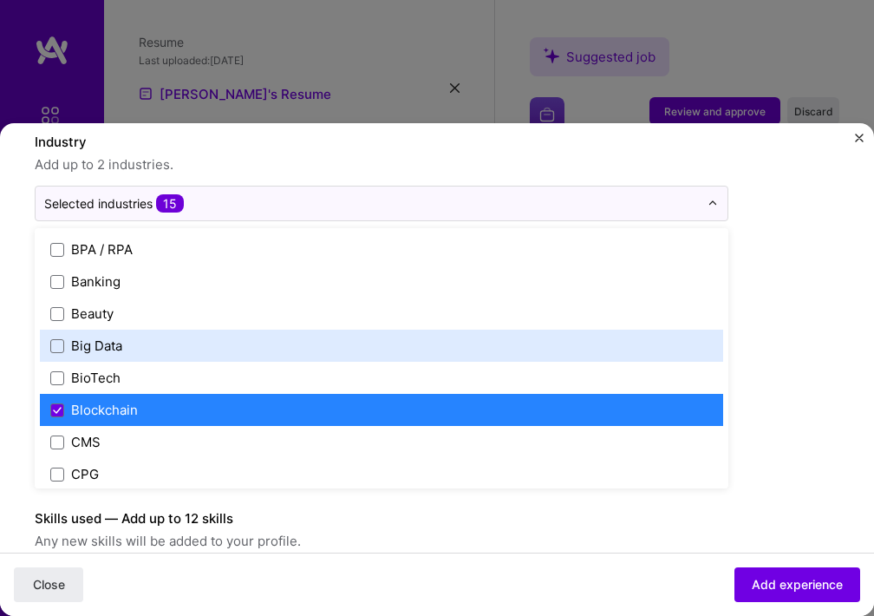
click at [507, 336] on label "Big Data" at bounding box center [381, 345] width 662 height 18
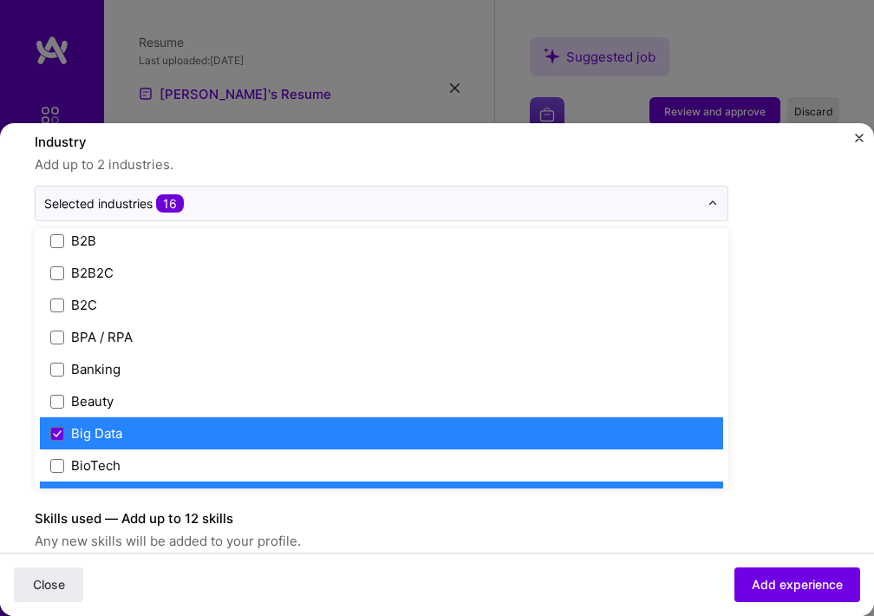
scroll to position [476, 0]
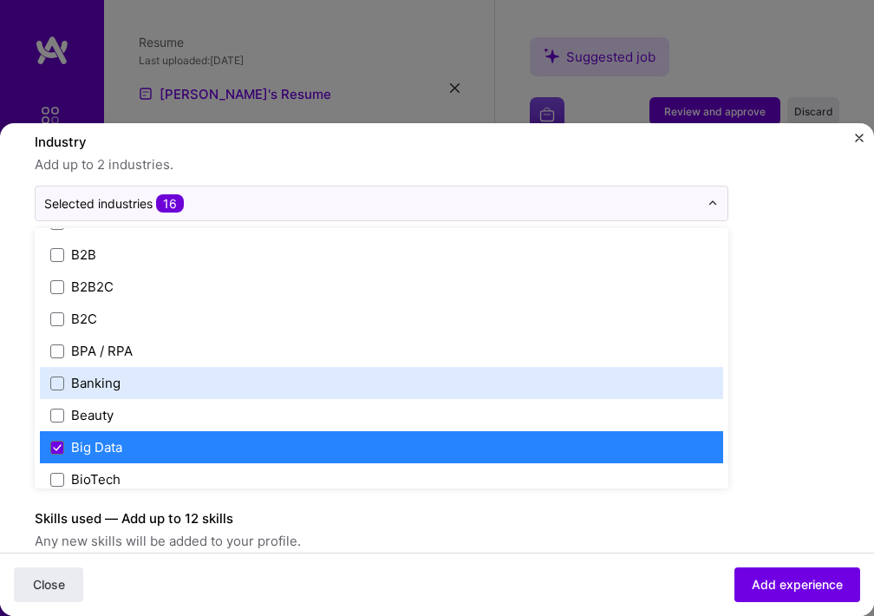
click at [498, 372] on div "Banking" at bounding box center [381, 383] width 683 height 32
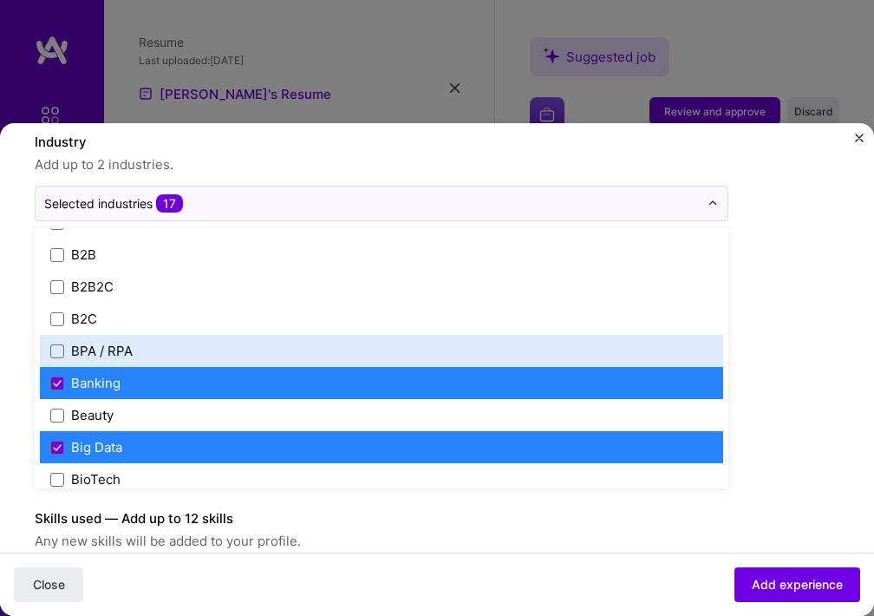
click at [500, 355] on label "BPA / RPA" at bounding box center [381, 351] width 662 height 18
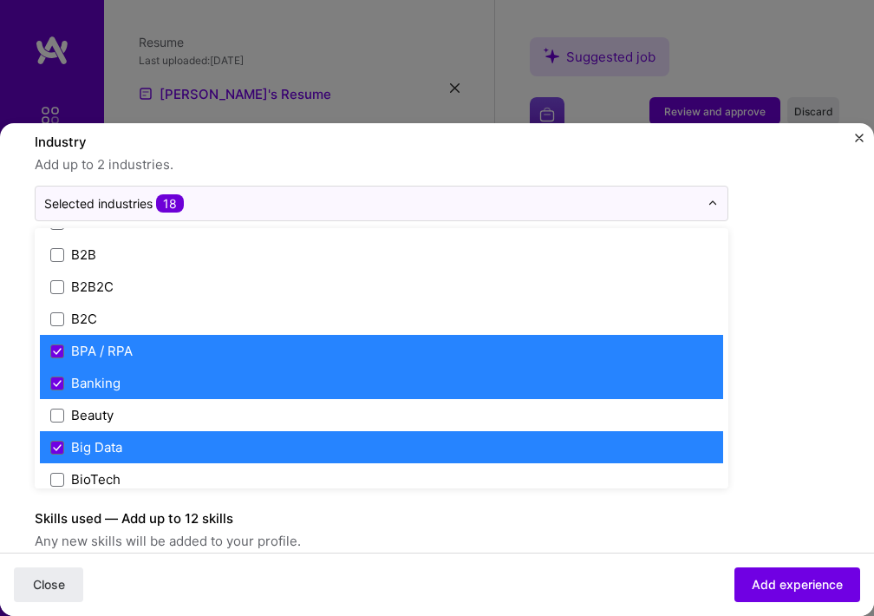
scroll to position [439, 0]
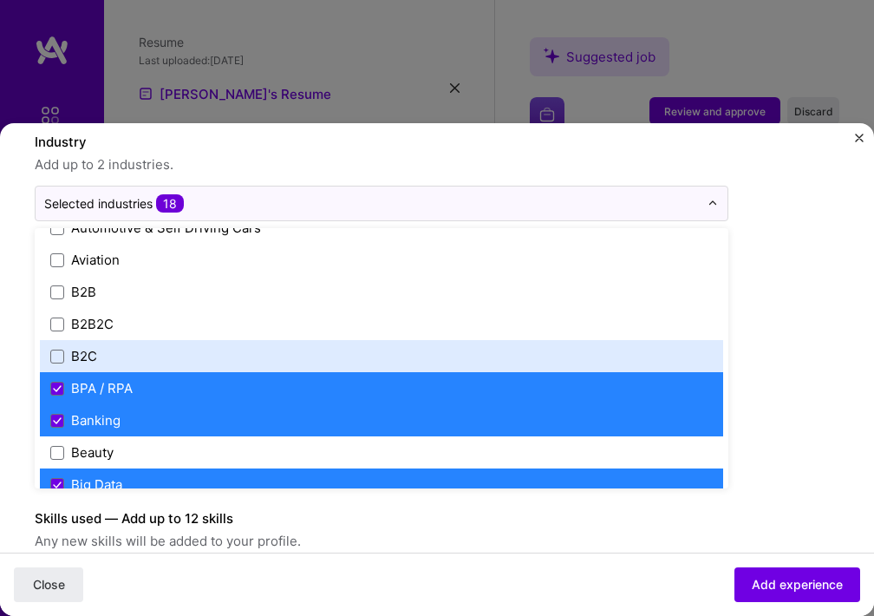
click at [500, 355] on label "B2C" at bounding box center [381, 356] width 662 height 18
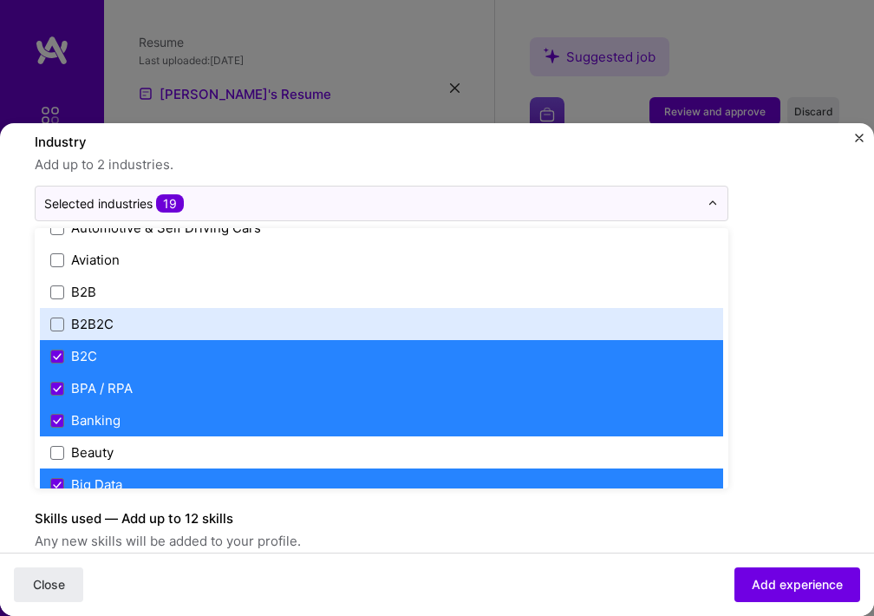
click at [490, 309] on div "B2B2C" at bounding box center [381, 324] width 683 height 32
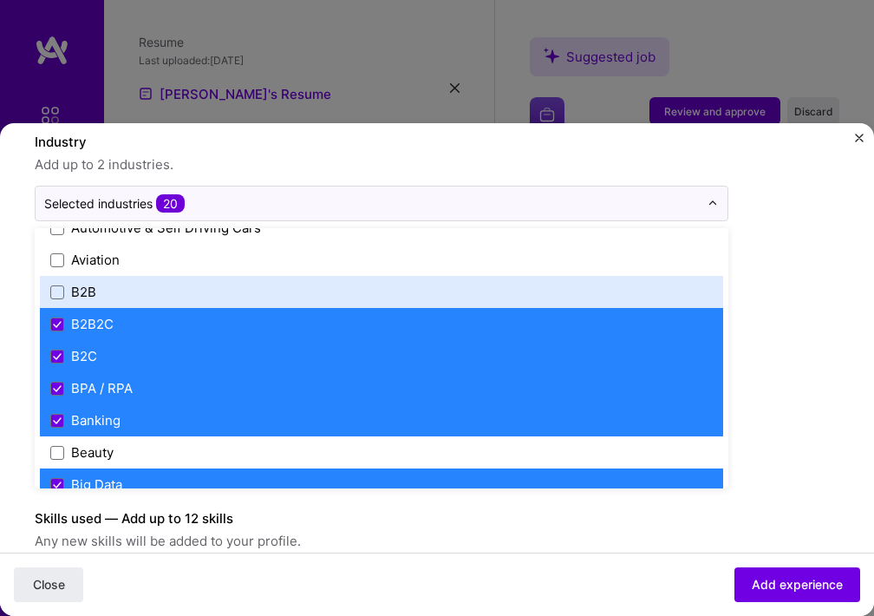
click at [490, 302] on div "B2B" at bounding box center [381, 292] width 683 height 32
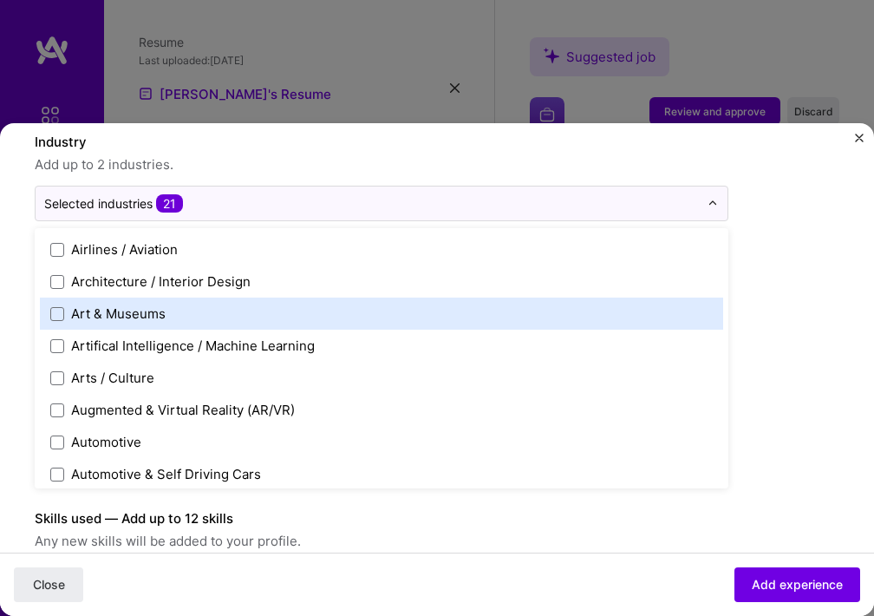
scroll to position [188, 0]
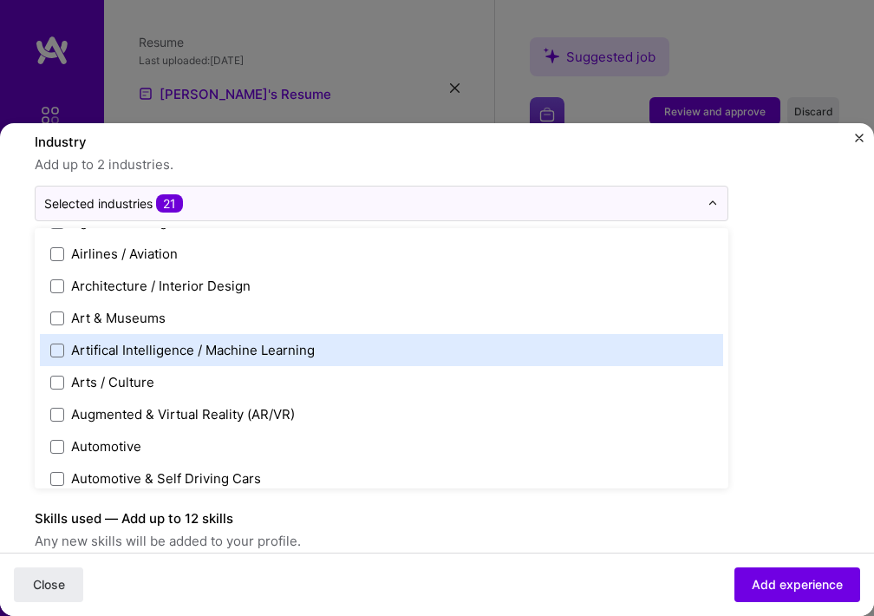
click at [472, 342] on label "Artifical Intelligence / Machine Learning" at bounding box center [381, 350] width 662 height 18
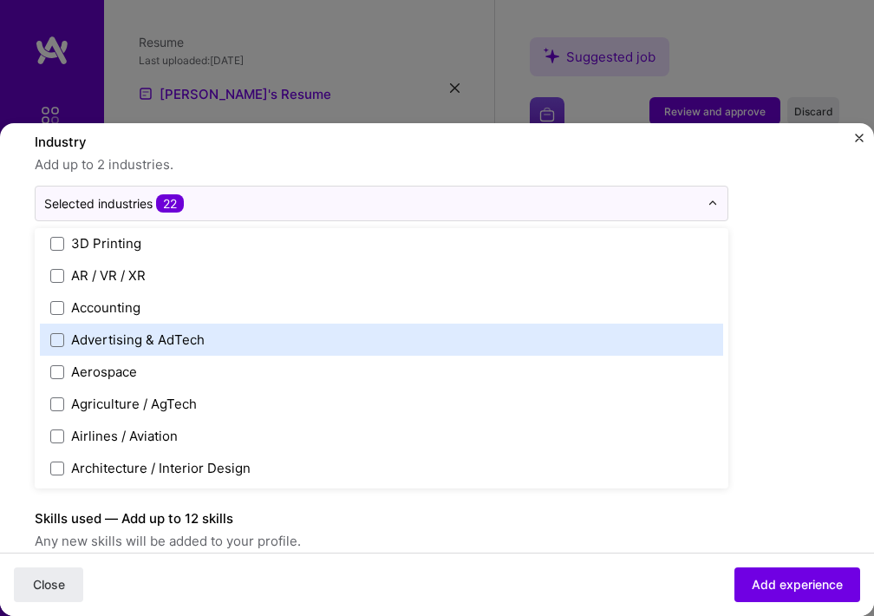
scroll to position [0, 0]
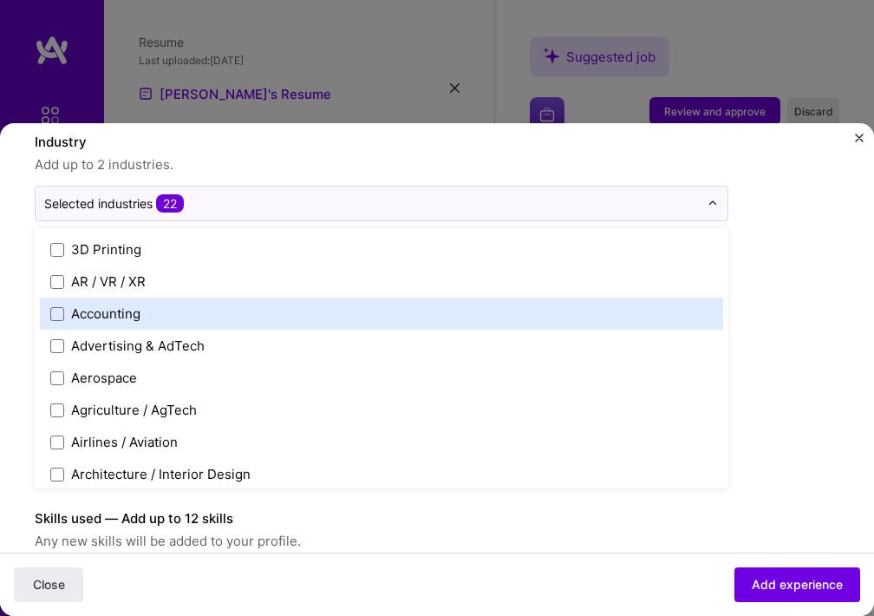
click at [472, 315] on label "Accounting" at bounding box center [381, 313] width 662 height 18
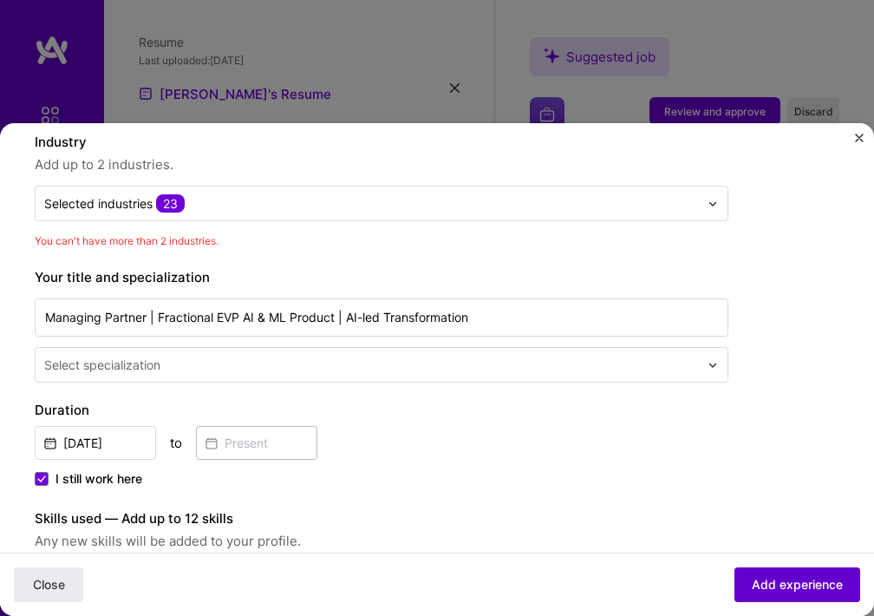
click at [761, 576] on span "Add experience" at bounding box center [797, 584] width 91 height 17
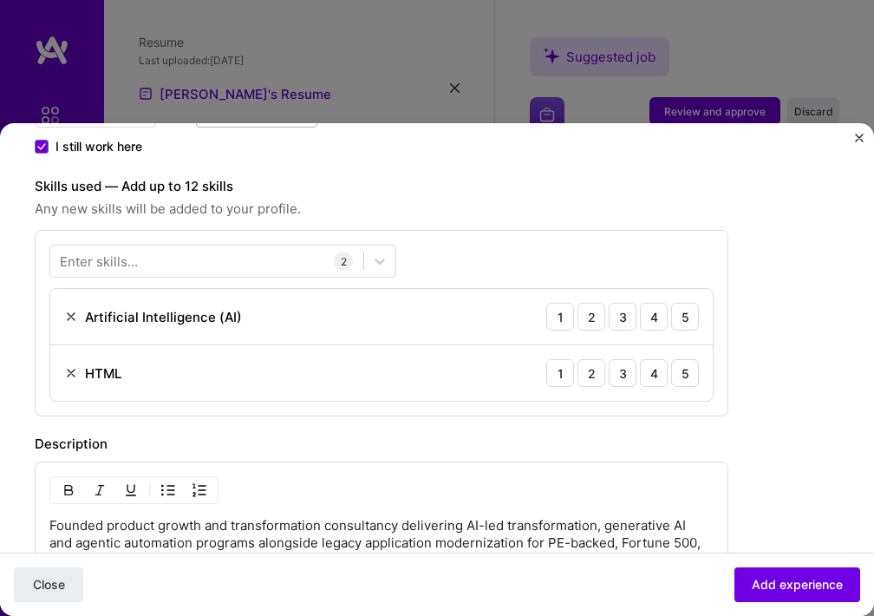
scroll to position [632, 0]
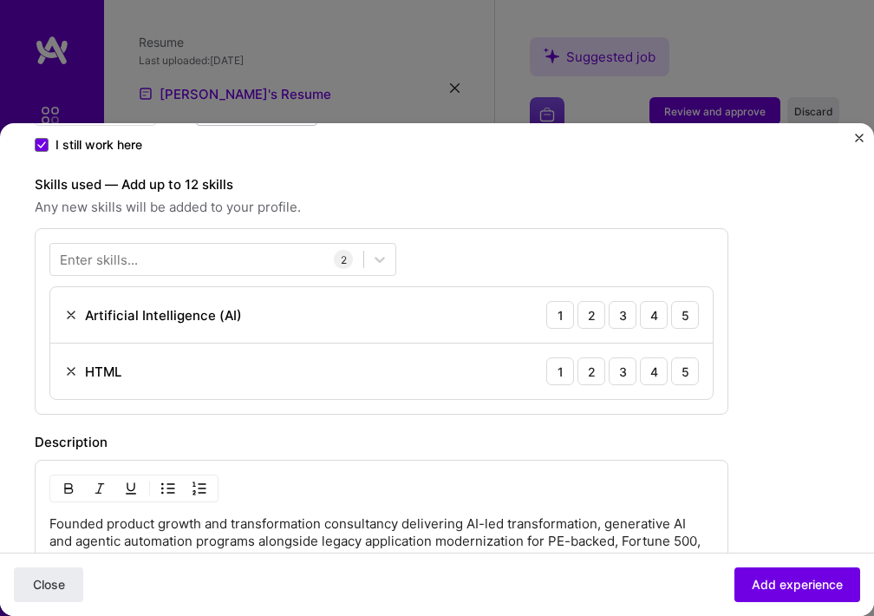
click at [73, 371] on img at bounding box center [71, 371] width 14 height 14
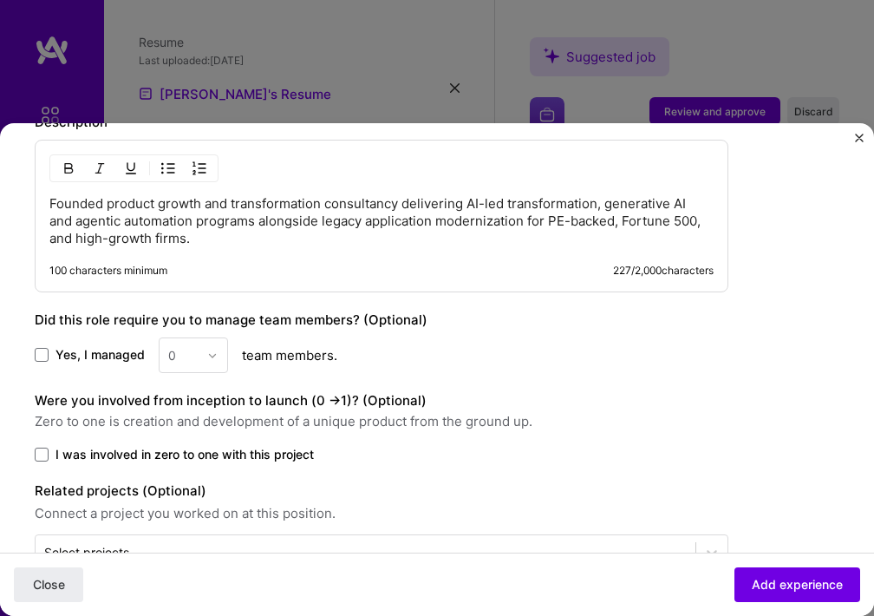
scroll to position [948, 0]
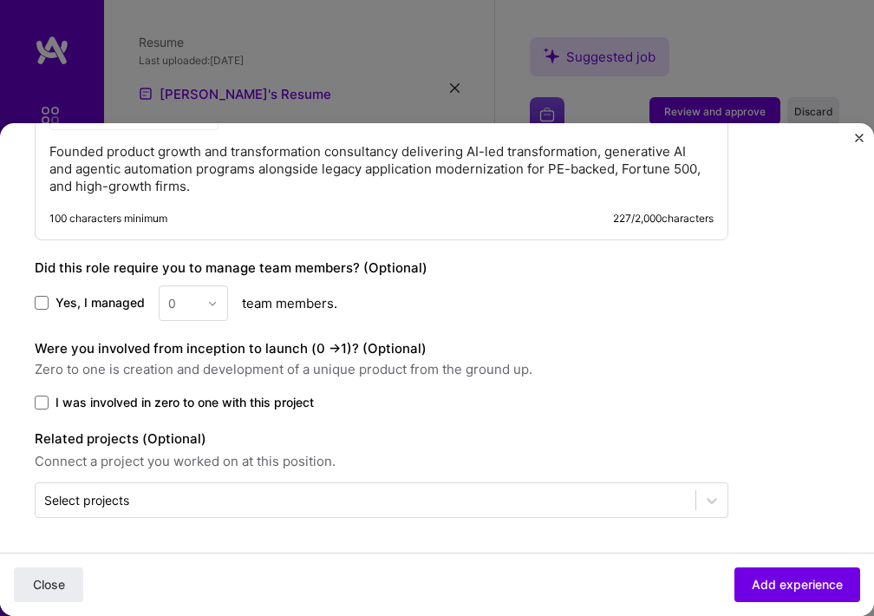
click at [586, 97] on div "Adding suggested job This job is suggested based on your LinkedIn, resume or [D…" at bounding box center [437, 308] width 874 height 616
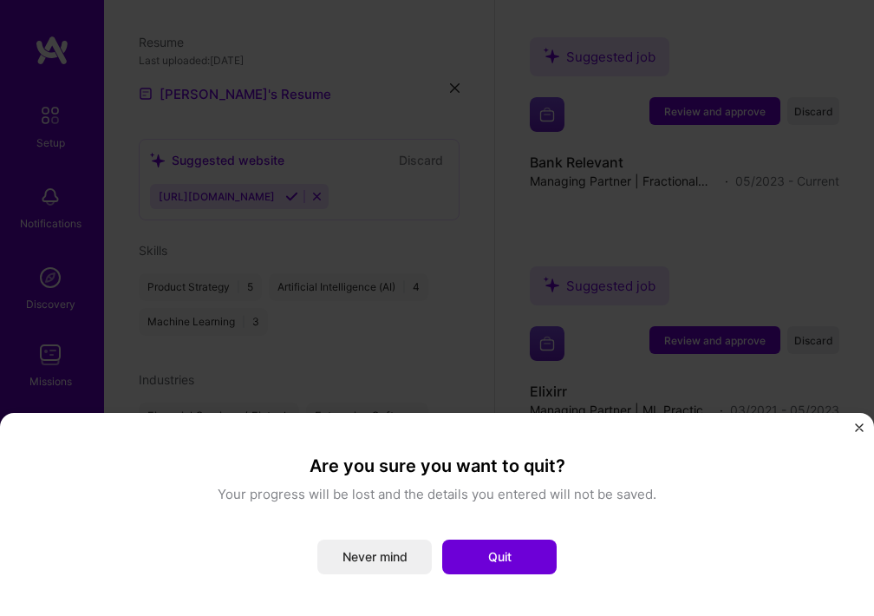
click at [863, 429] on img "Close" at bounding box center [859, 427] width 9 height 9
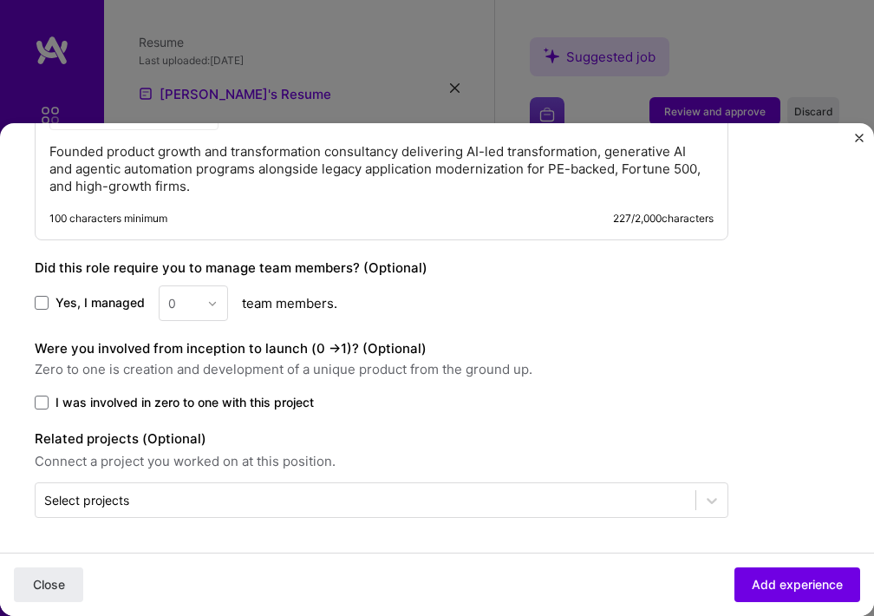
click at [856, 138] on img "Close" at bounding box center [859, 138] width 9 height 9
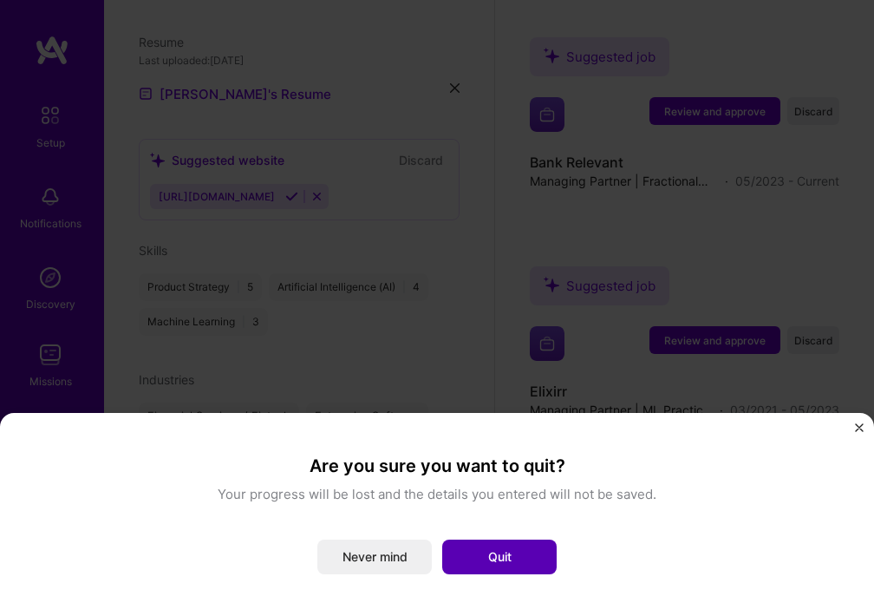
click at [518, 549] on button "Quit" at bounding box center [499, 556] width 114 height 35
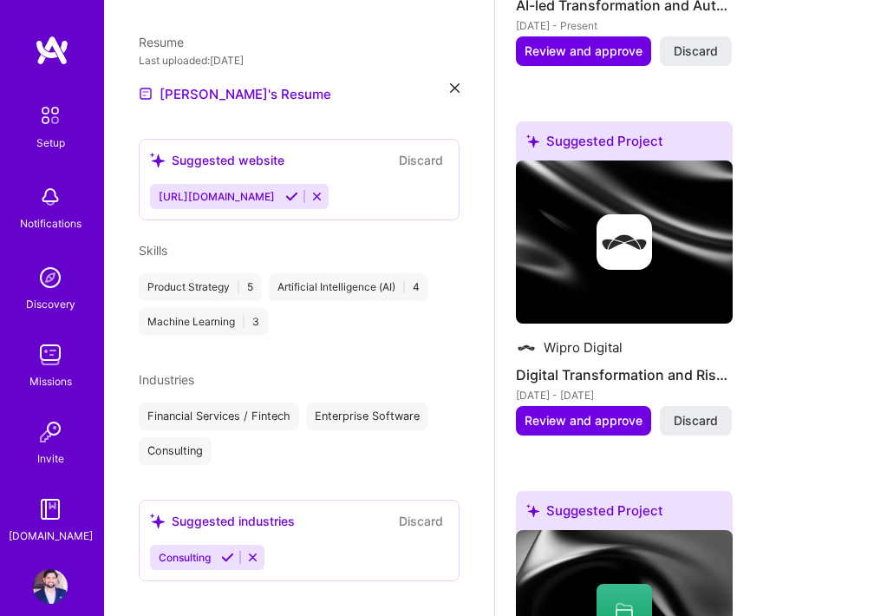
scroll to position [1344, 0]
